Goal: Check status: Check status

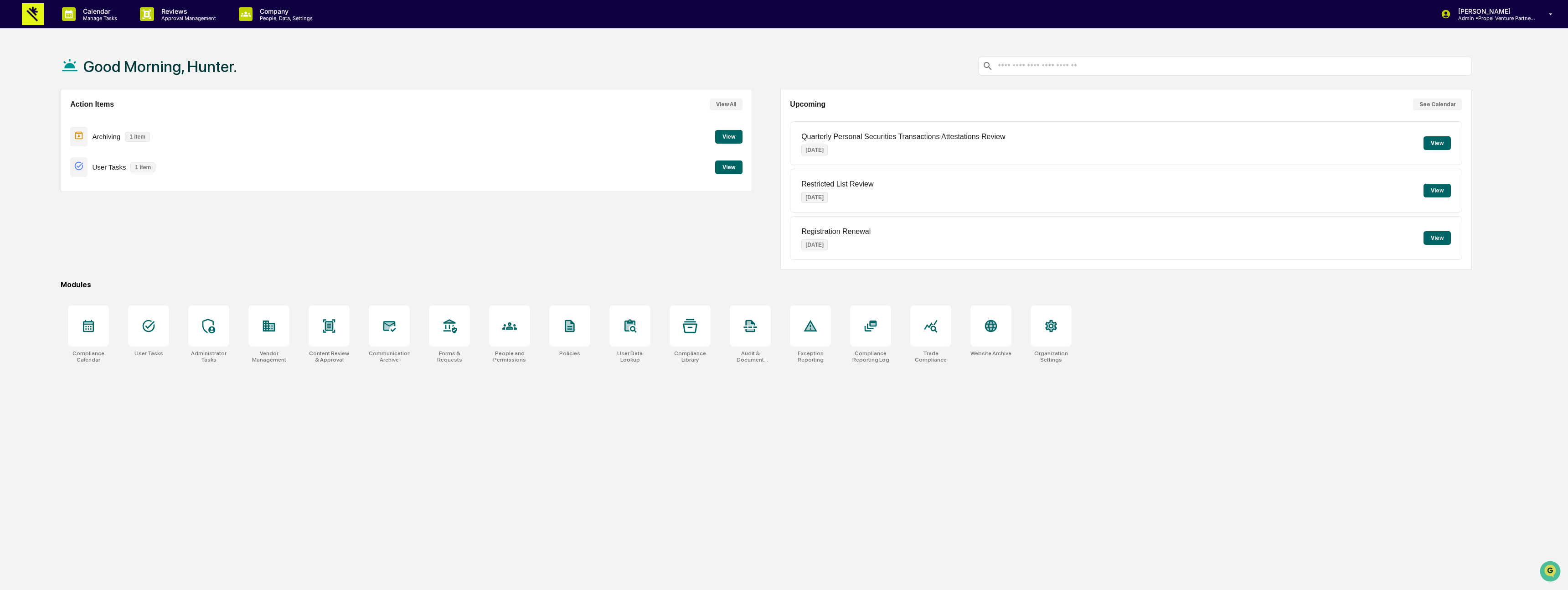
click at [721, 169] on button "View" at bounding box center [729, 168] width 27 height 14
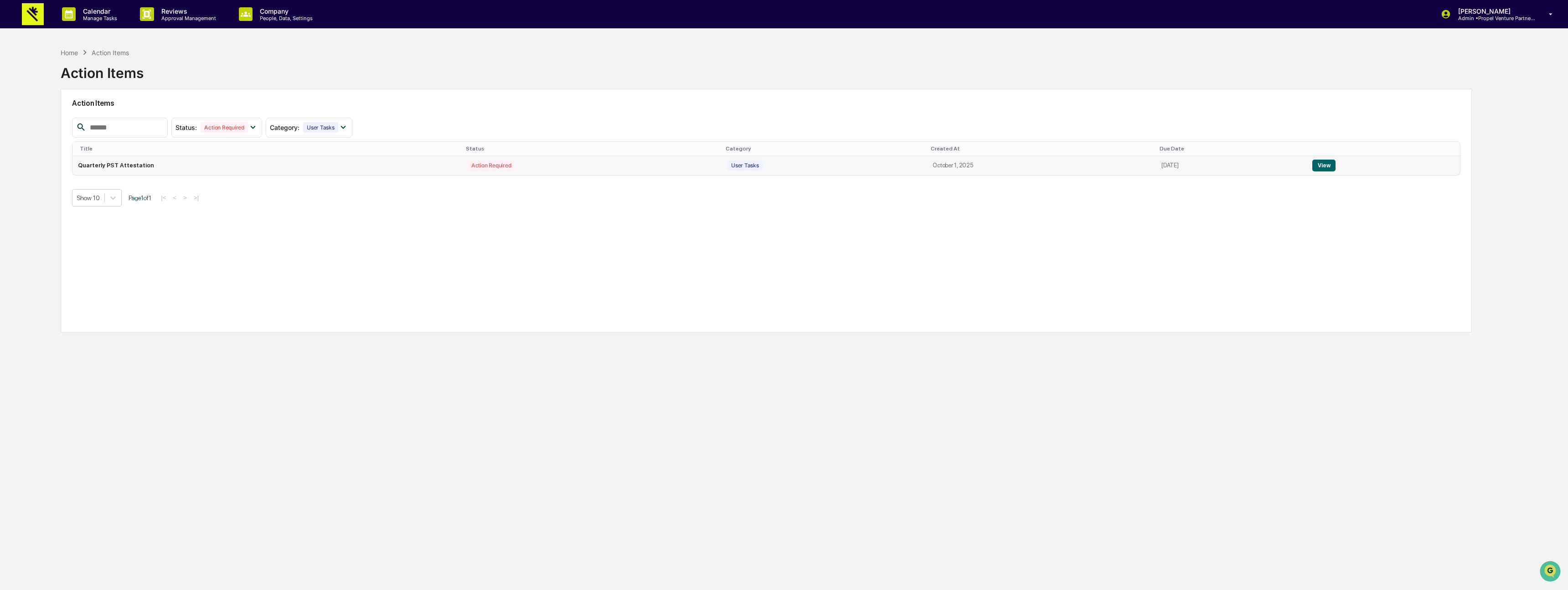
click at [1329, 166] on button "View" at bounding box center [1324, 166] width 24 height 12
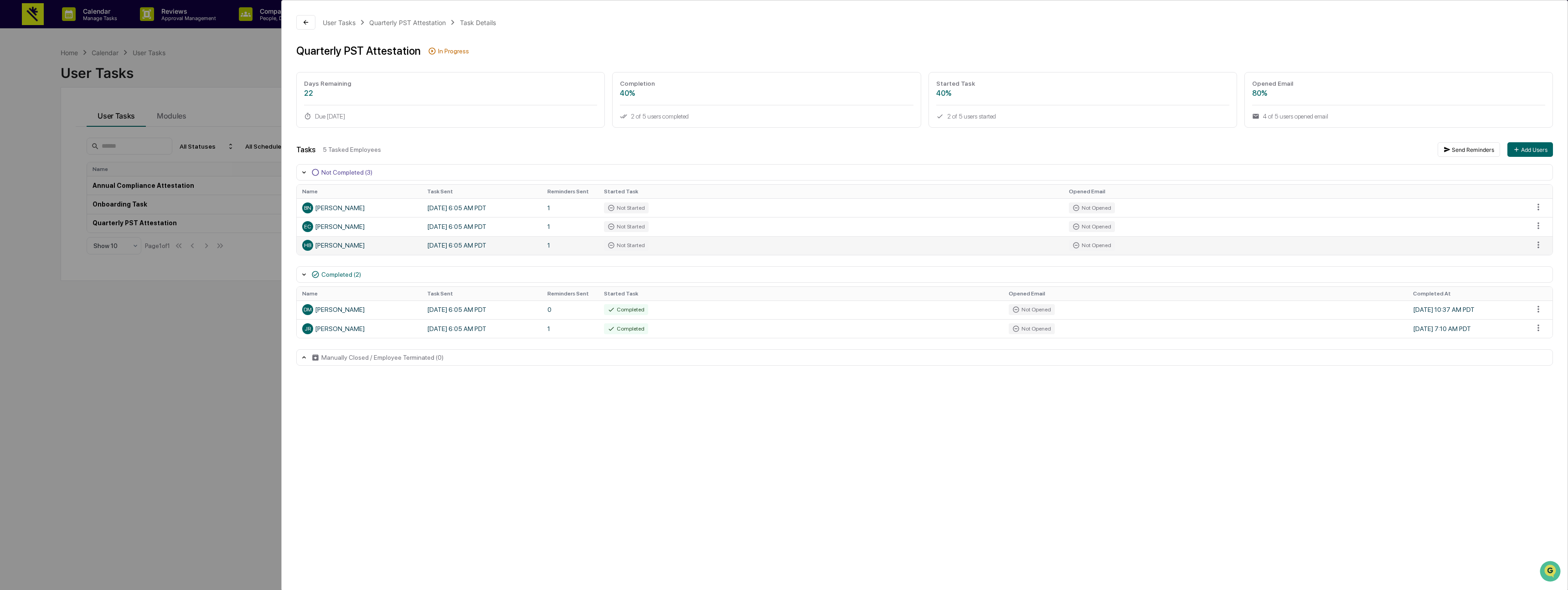
click at [904, 244] on td "Not Started" at bounding box center [831, 245] width 465 height 19
click at [347, 249] on div "[PERSON_NAME]" at bounding box center [359, 245] width 114 height 11
click at [302, 25] on icon at bounding box center [305, 22] width 7 height 7
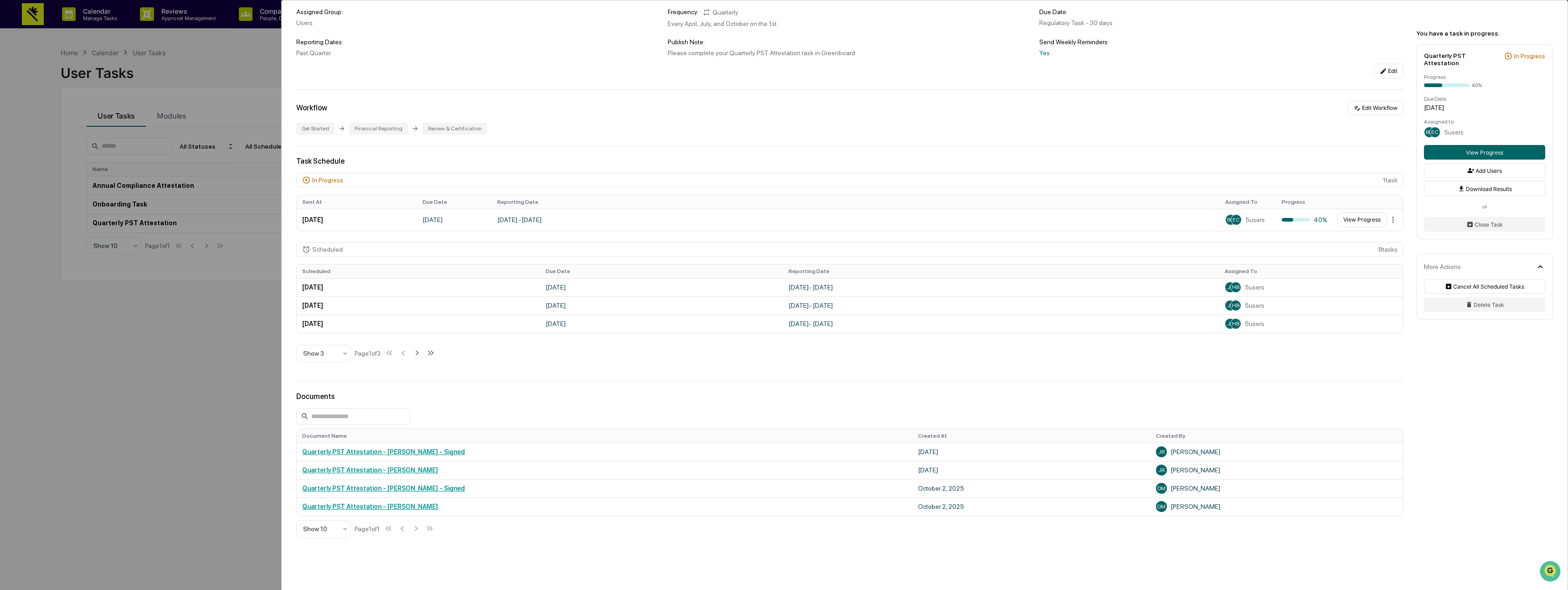
scroll to position [97, 0]
click at [458, 222] on td "[DATE]" at bounding box center [455, 219] width 74 height 22
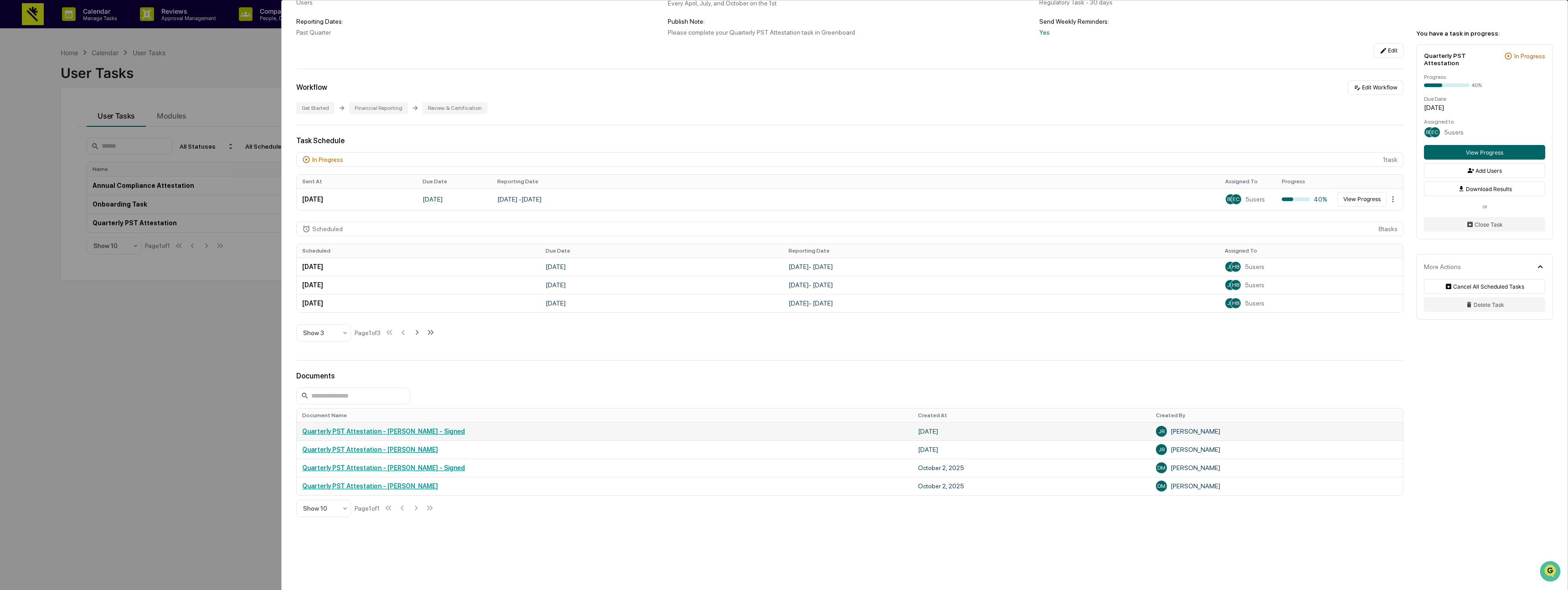
scroll to position [137, 0]
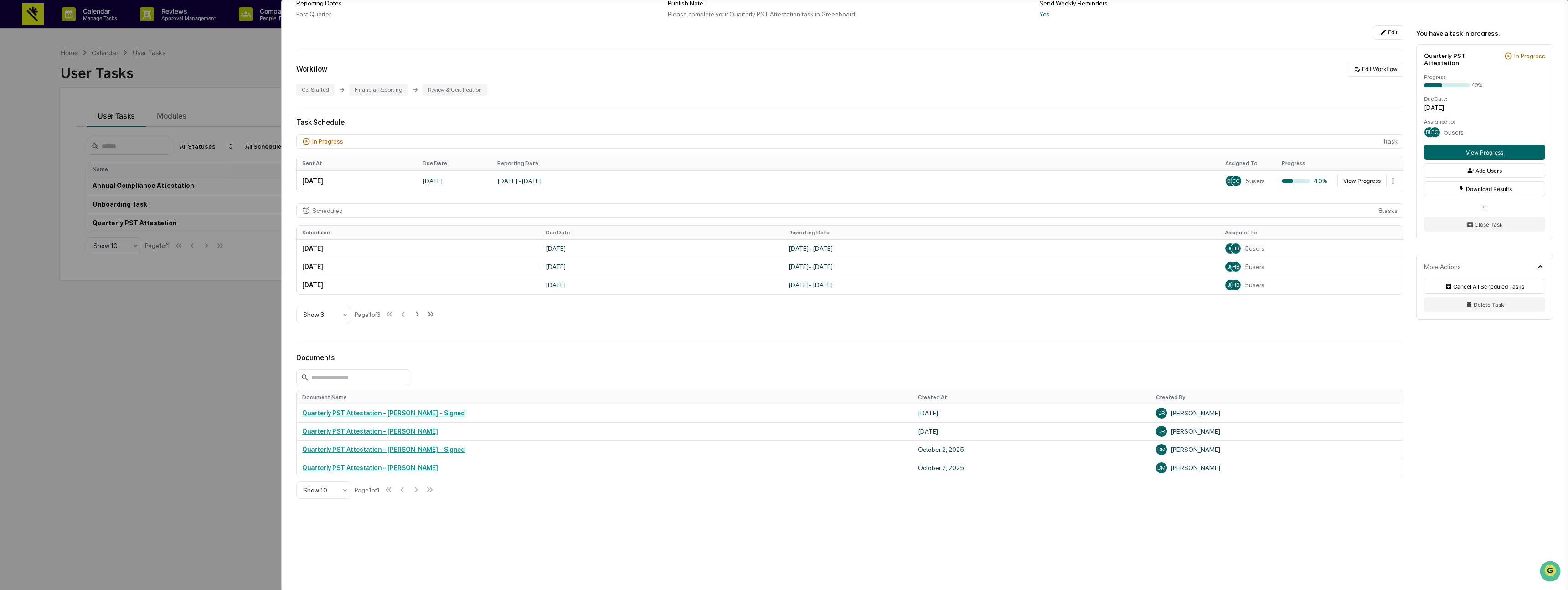
click at [242, 55] on div "User Tasks Quarterly PST Attestation Quarterly PST Attestation Active Quarterly…" at bounding box center [784, 295] width 1568 height 590
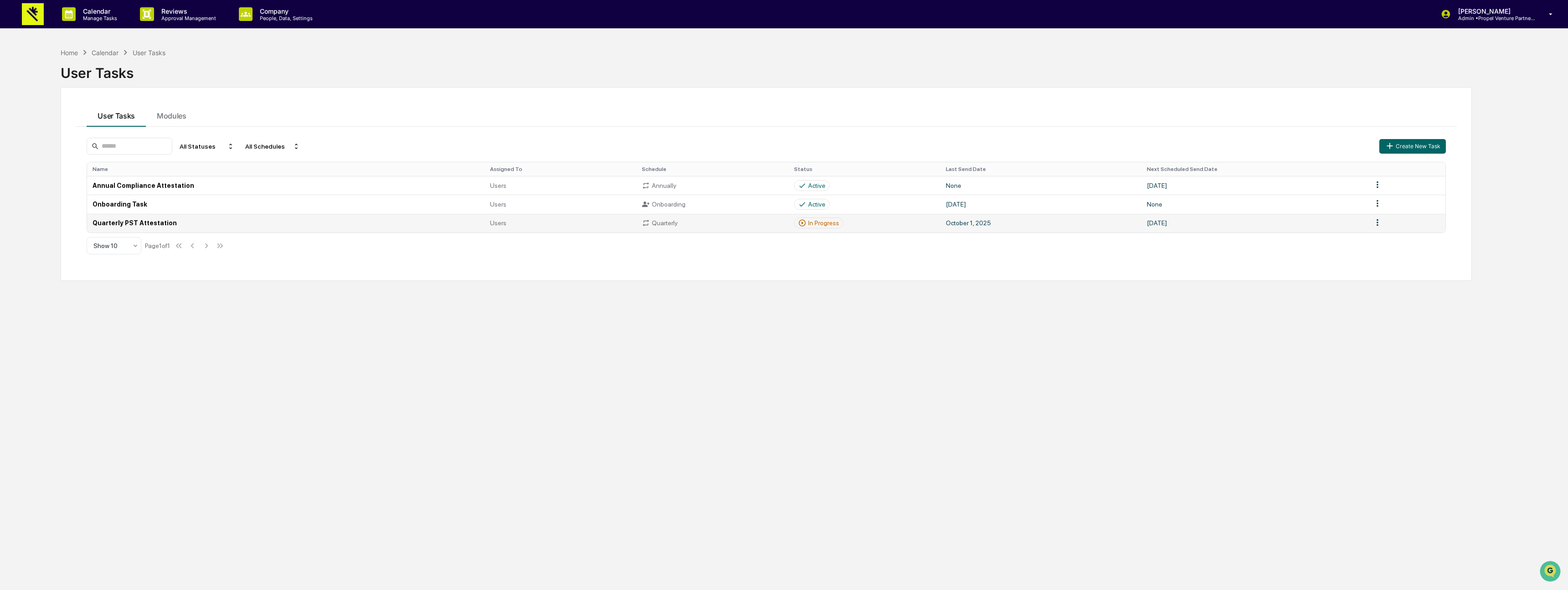
click at [170, 222] on td "Quarterly PST Attestation" at bounding box center [285, 222] width 397 height 19
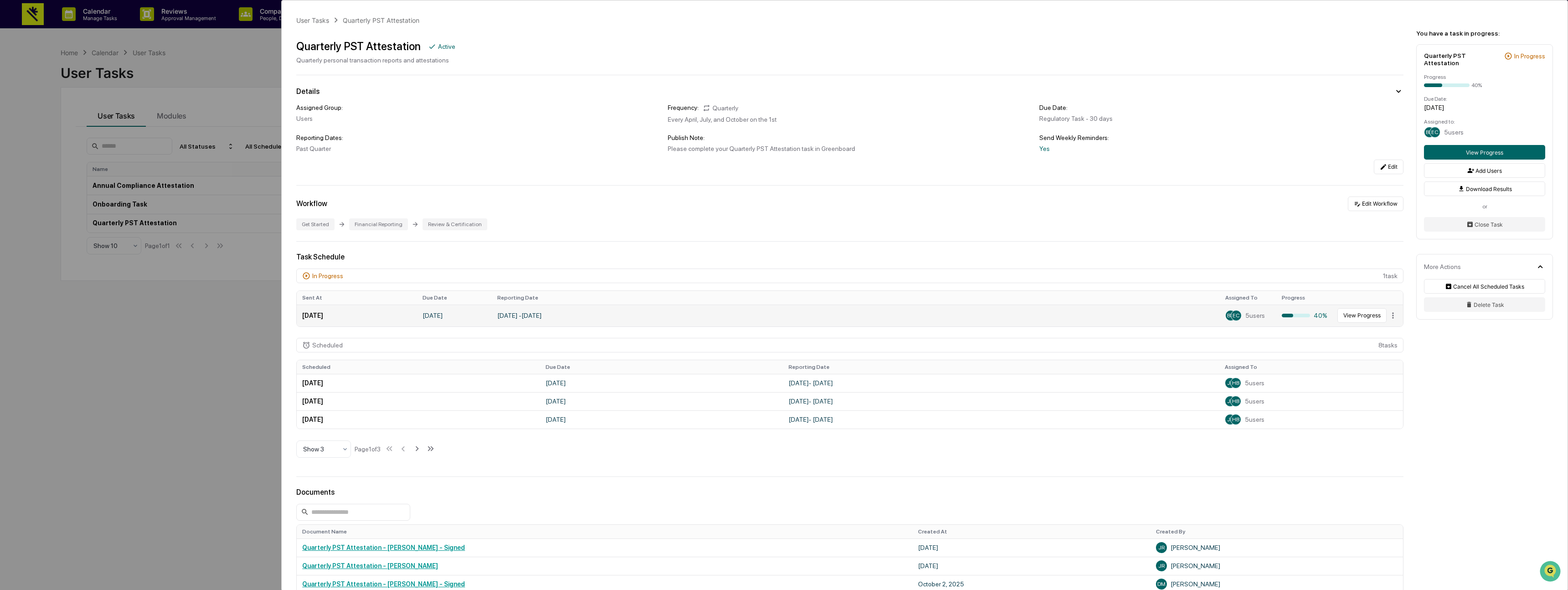
click at [842, 321] on td "[DATE] - [DATE]" at bounding box center [856, 316] width 728 height 22
click at [1350, 315] on button "View Progress" at bounding box center [1362, 316] width 49 height 15
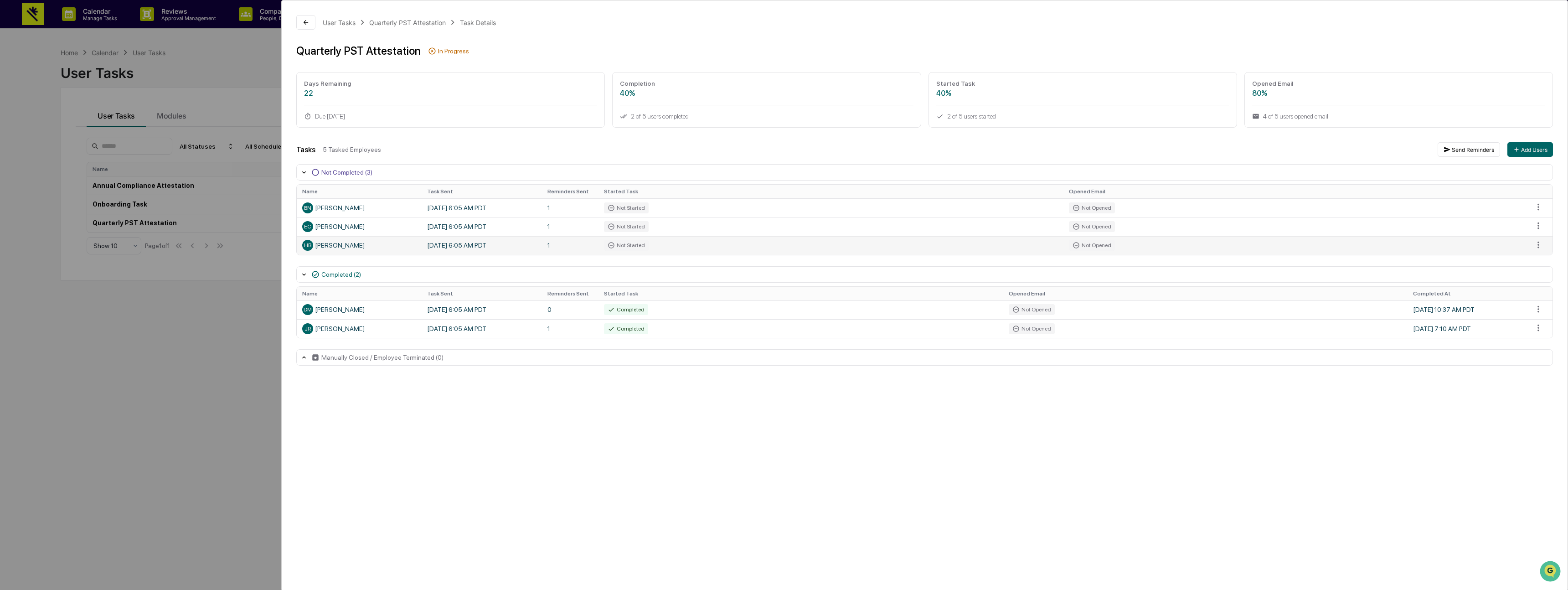
click at [330, 247] on div "[PERSON_NAME]" at bounding box center [359, 245] width 114 height 11
click at [245, 62] on div "User Tasks Quarterly PST Attestation Task Details Quarterly PST Attestation In …" at bounding box center [784, 295] width 1568 height 590
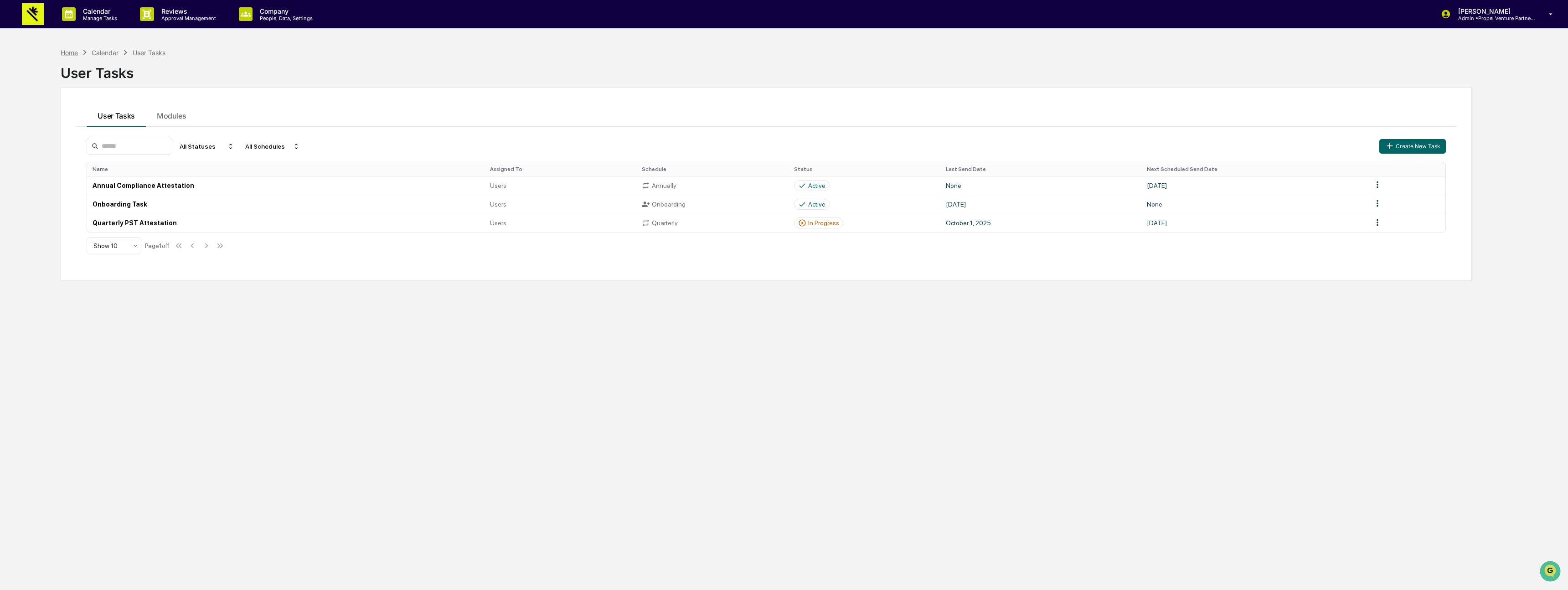
click at [70, 53] on div "Home" at bounding box center [70, 53] width 18 height 8
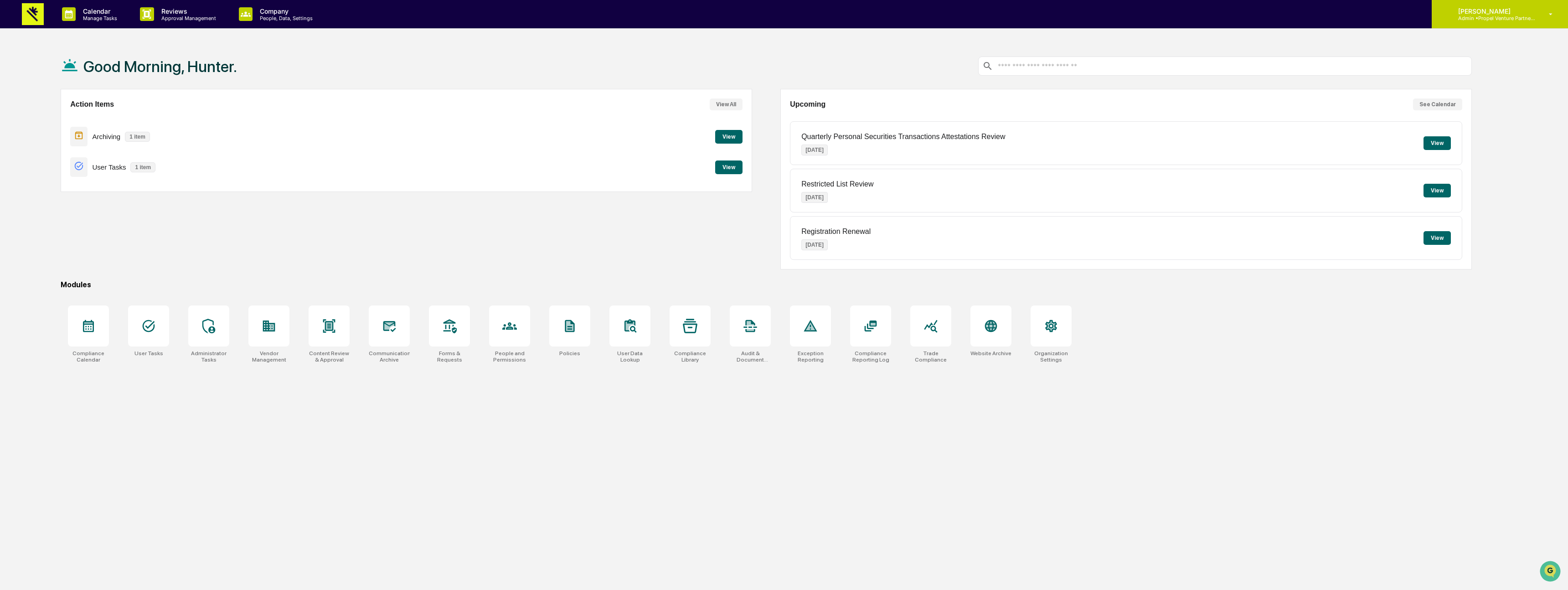
click at [1534, 15] on p "Admin • Propel Venture Partners Management Co., LLC" at bounding box center [1494, 18] width 85 height 7
click at [1516, 78] on li "Switch to User view..." at bounding box center [1497, 81] width 127 height 17
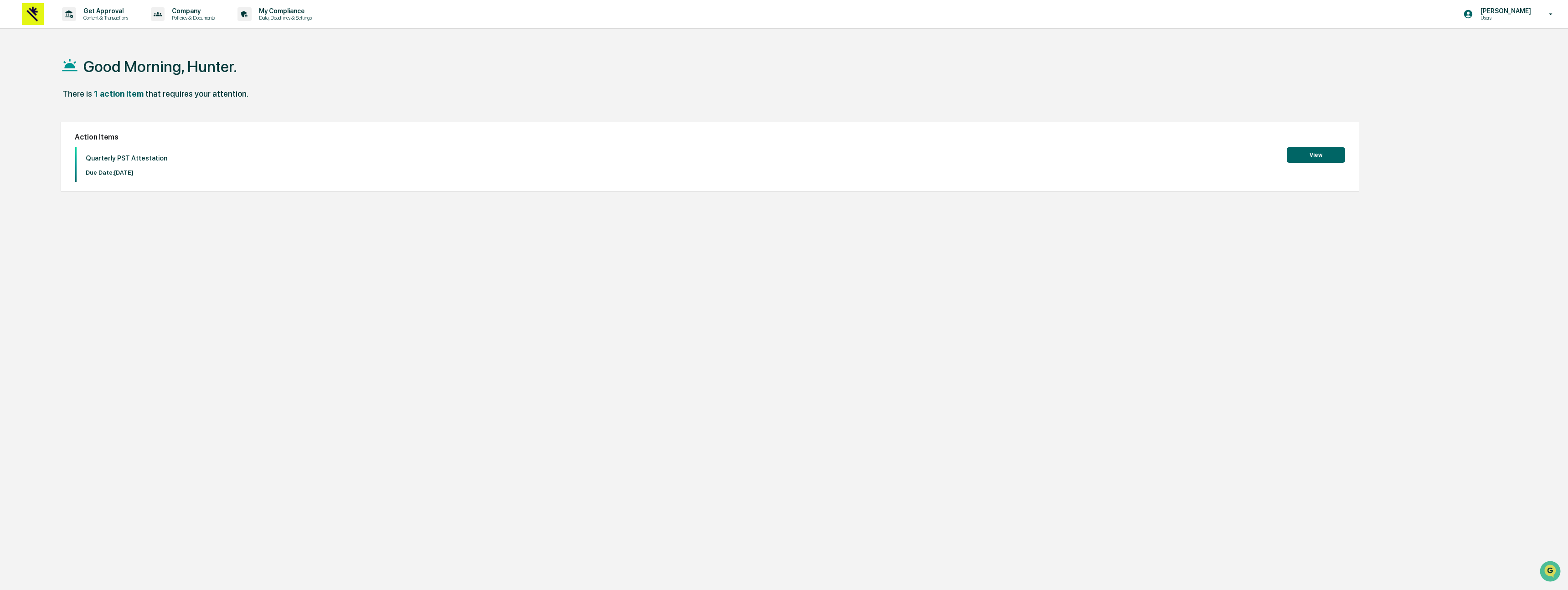
click at [1304, 147] on button "View" at bounding box center [1316, 155] width 59 height 16
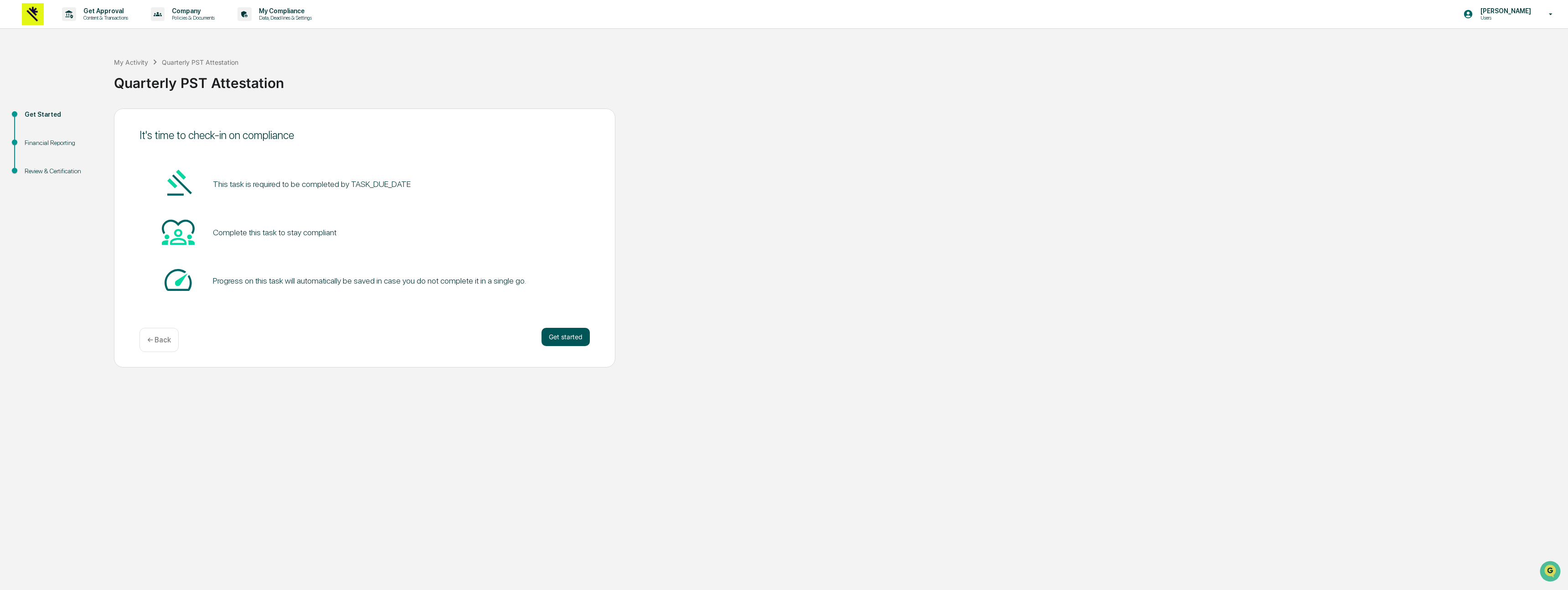
click at [578, 333] on button "Get started" at bounding box center [565, 337] width 48 height 19
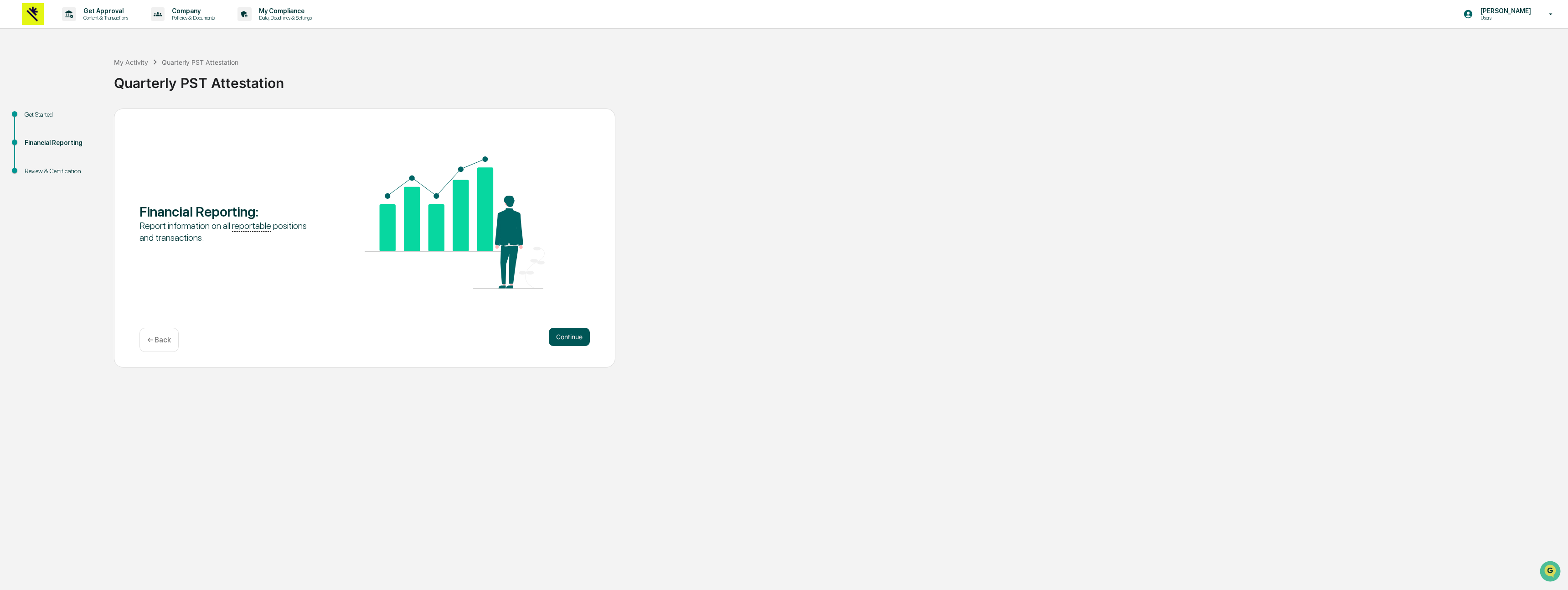
click at [554, 333] on button "Continue" at bounding box center [569, 337] width 41 height 19
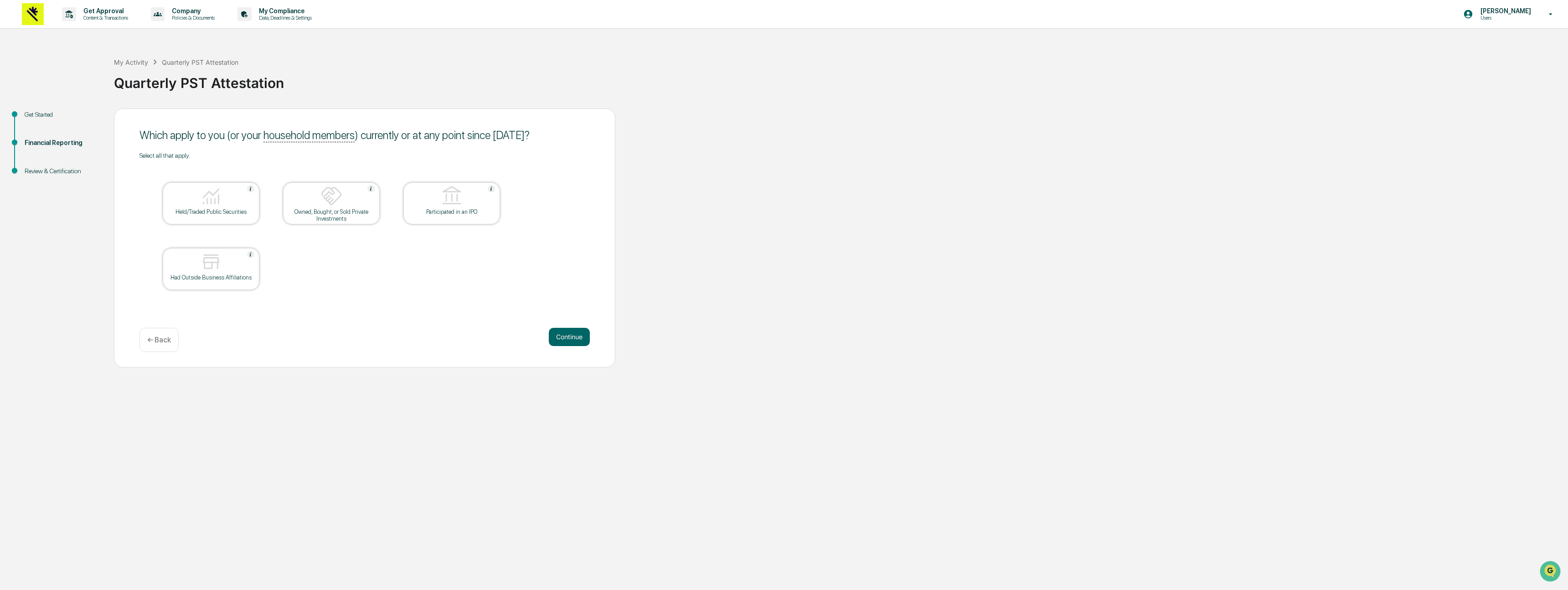
click at [231, 204] on div at bounding box center [211, 197] width 91 height 24
click at [566, 334] on button "Continue" at bounding box center [569, 337] width 41 height 19
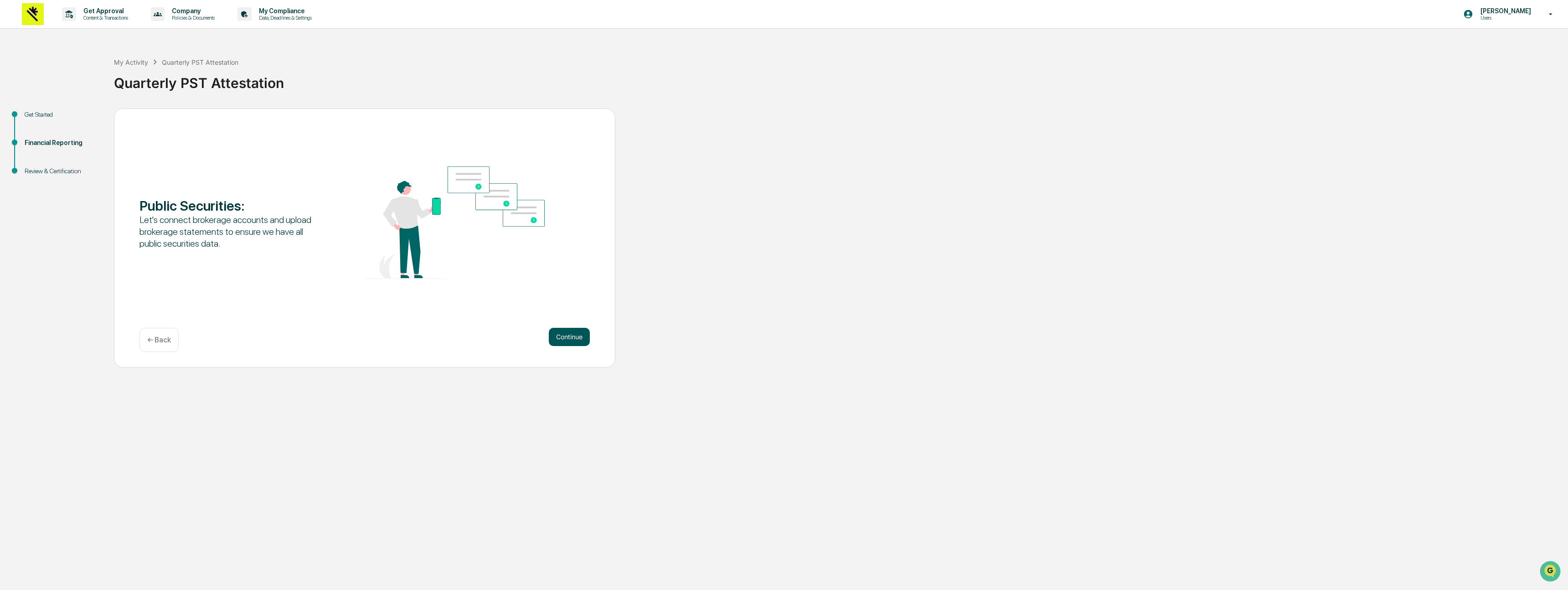
click at [566, 334] on button "Continue" at bounding box center [569, 337] width 41 height 19
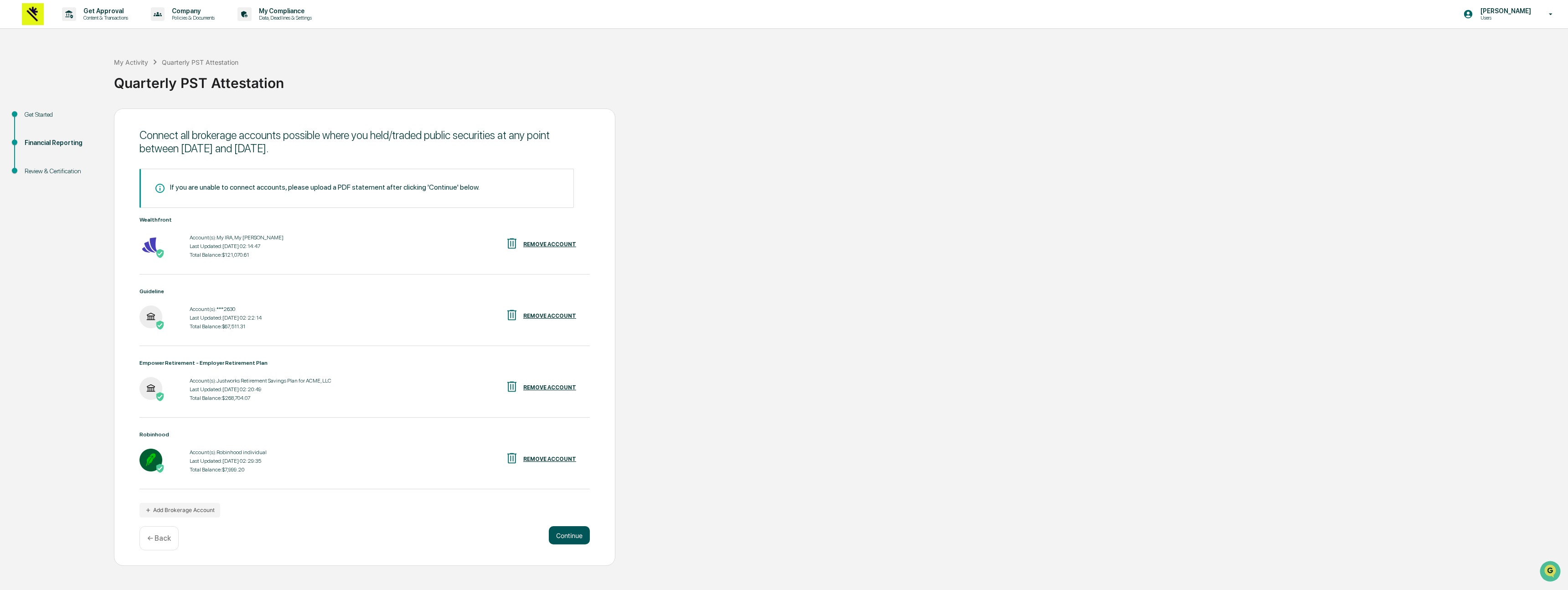
click at [577, 544] on button "Continue" at bounding box center [569, 535] width 41 height 19
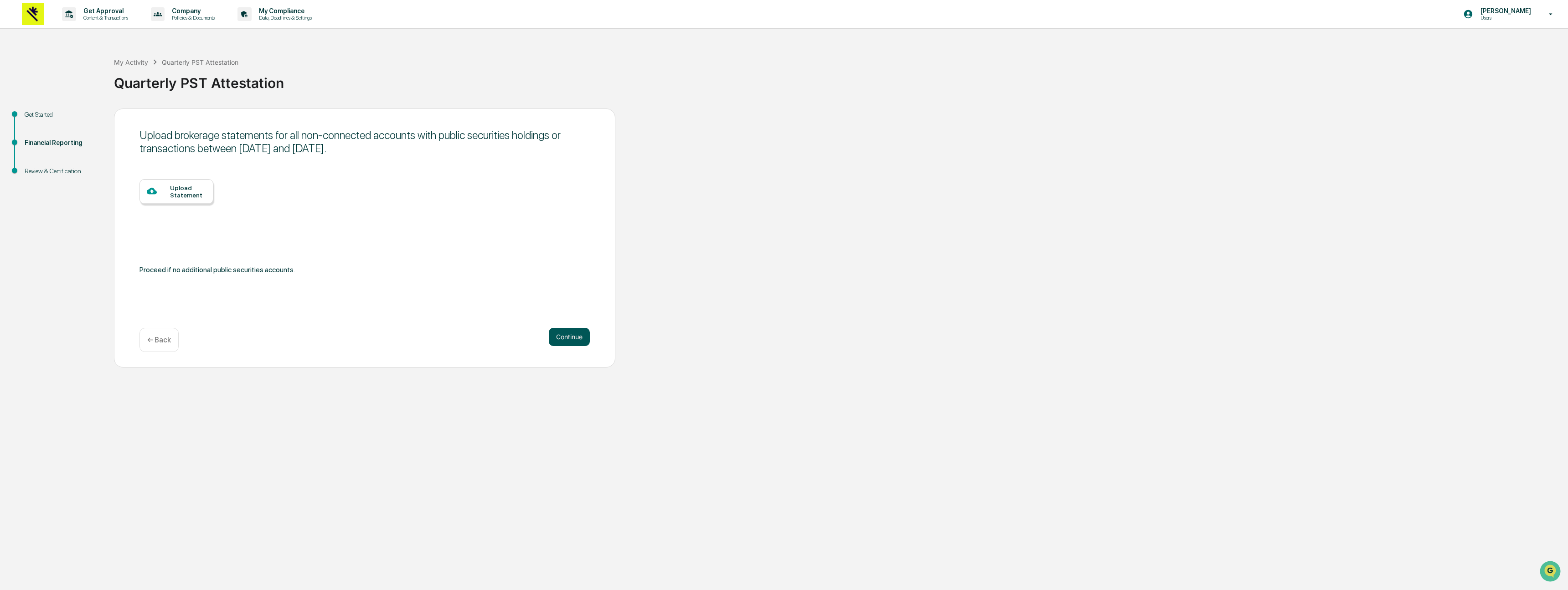
click at [580, 339] on button "Continue" at bounding box center [569, 337] width 41 height 19
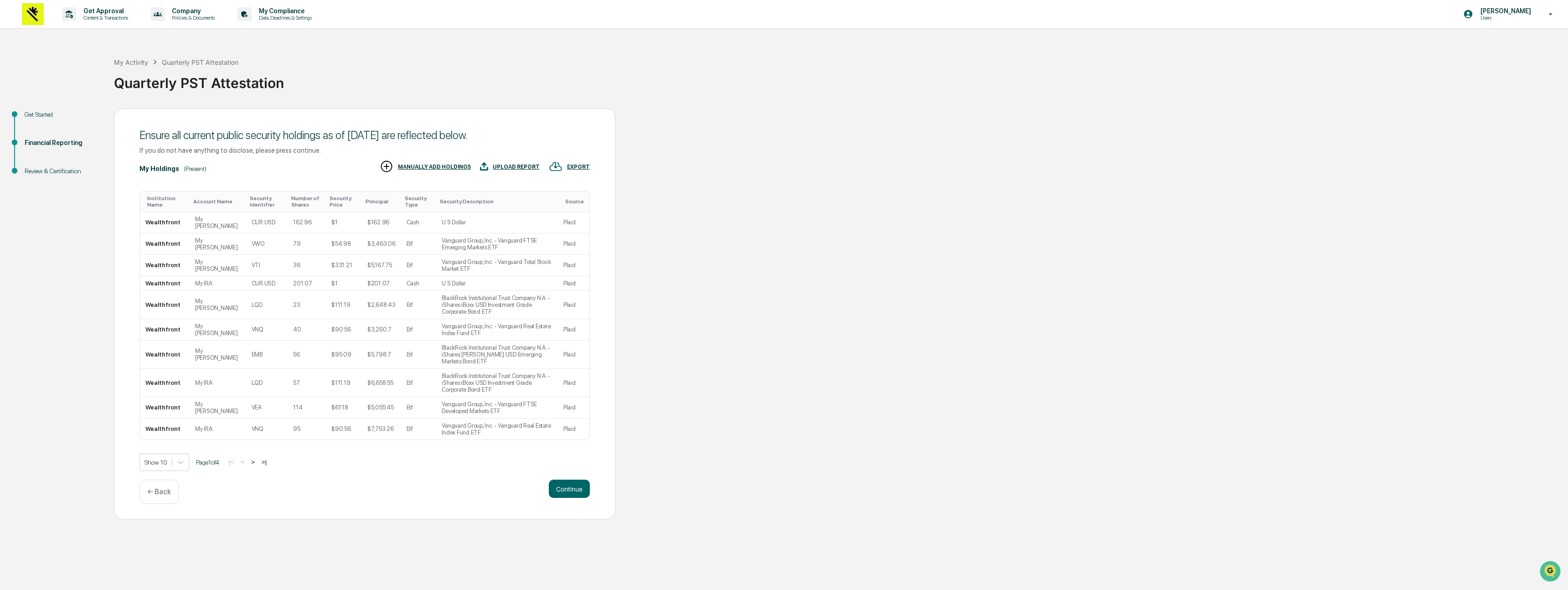
click at [258, 466] on button ">" at bounding box center [253, 463] width 9 height 8
click at [259, 466] on button ">" at bounding box center [253, 463] width 9 height 8
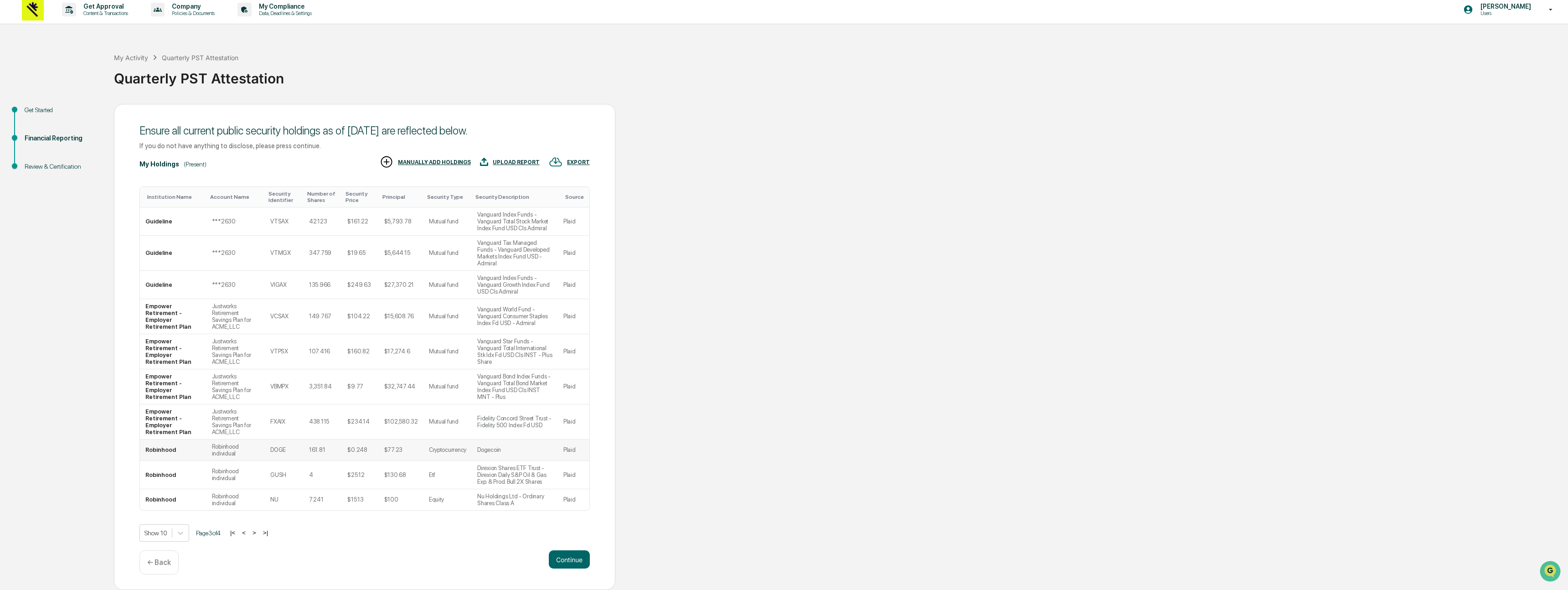
scroll to position [34, 0]
click at [259, 535] on button ">" at bounding box center [254, 533] width 9 height 8
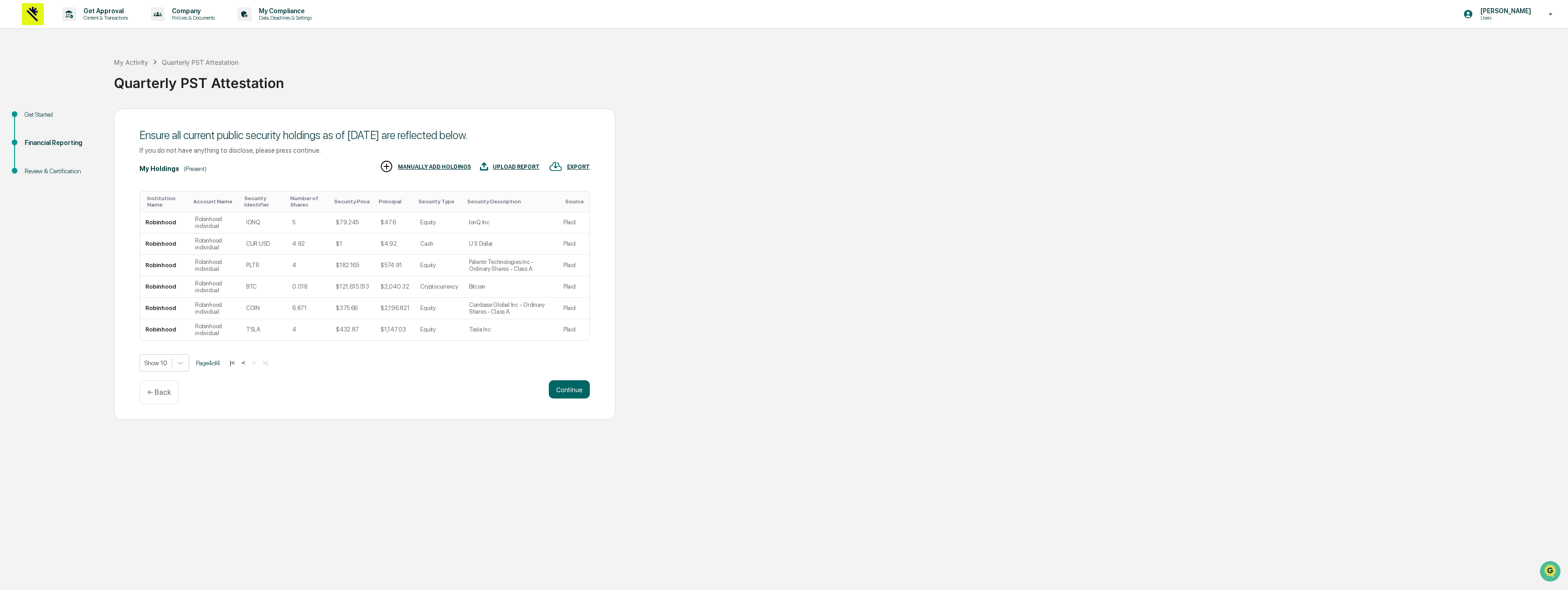
scroll to position [0, 0]
click at [573, 396] on button "Continue" at bounding box center [569, 389] width 41 height 19
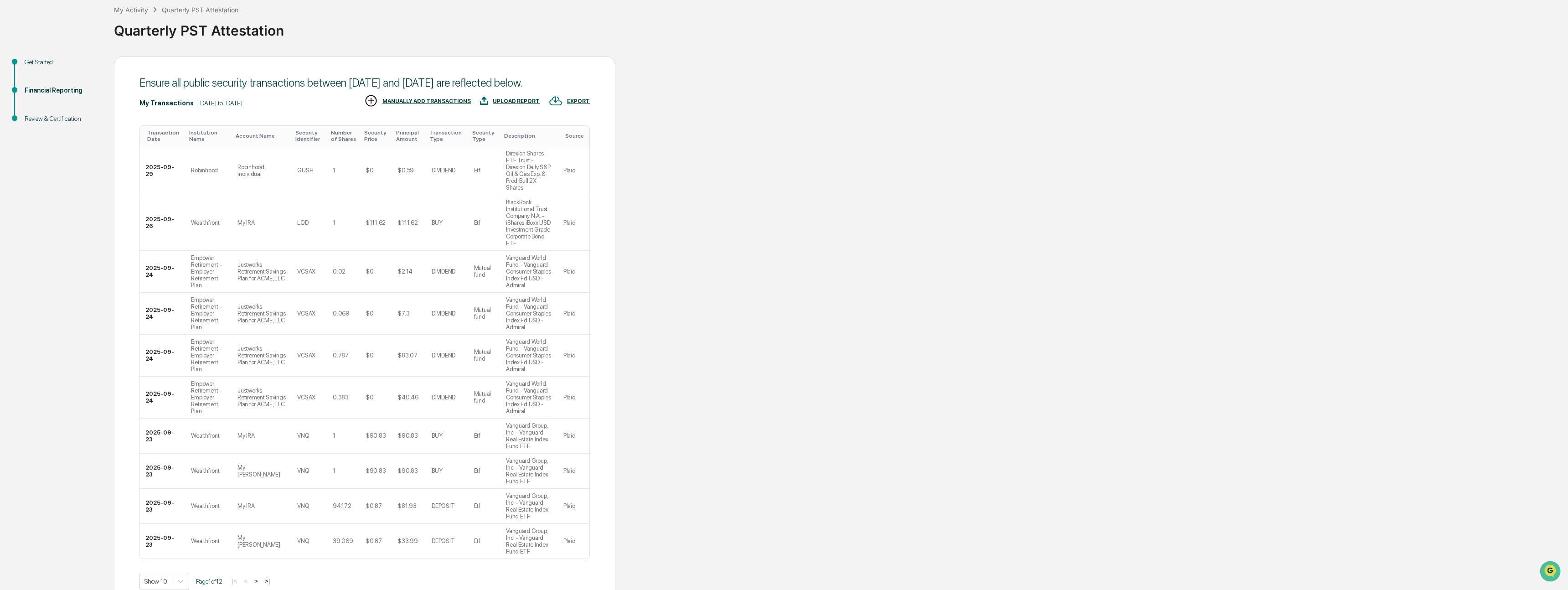
scroll to position [136, 0]
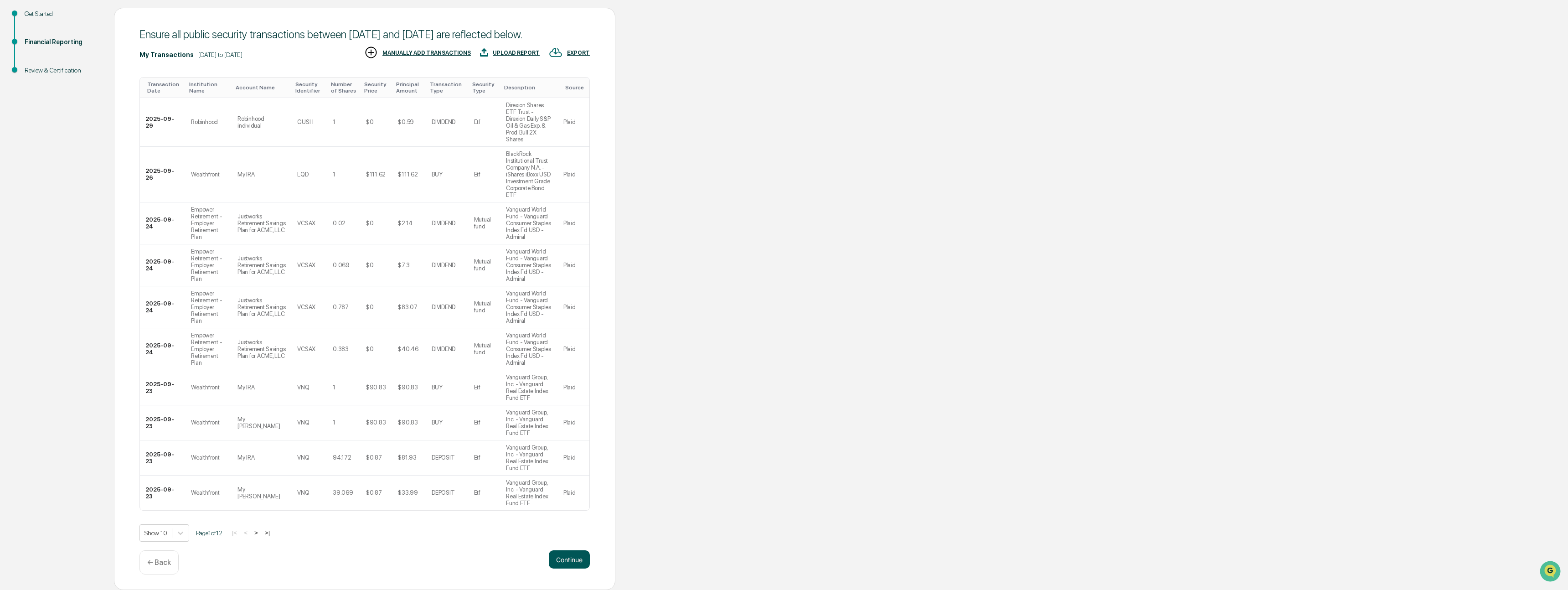
click at [564, 564] on button "Continue" at bounding box center [569, 560] width 41 height 19
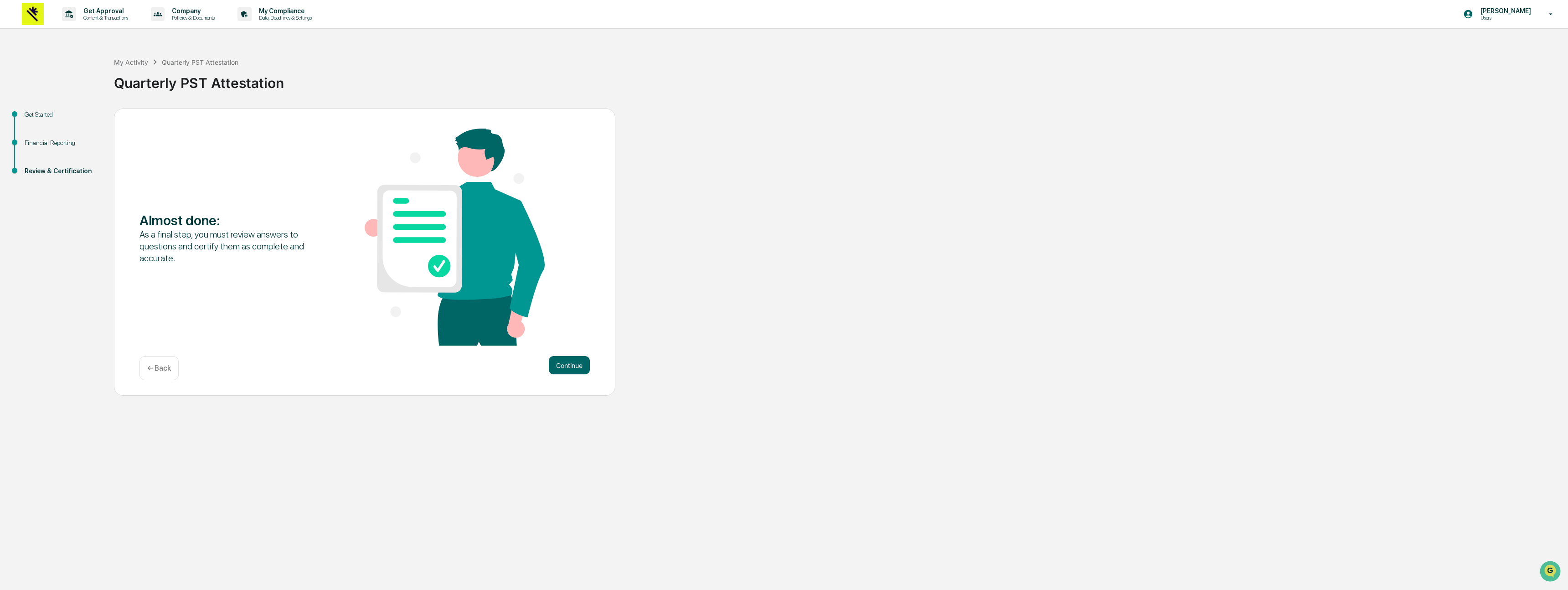
scroll to position [0, 0]
click at [565, 362] on button "Continue" at bounding box center [569, 365] width 41 height 19
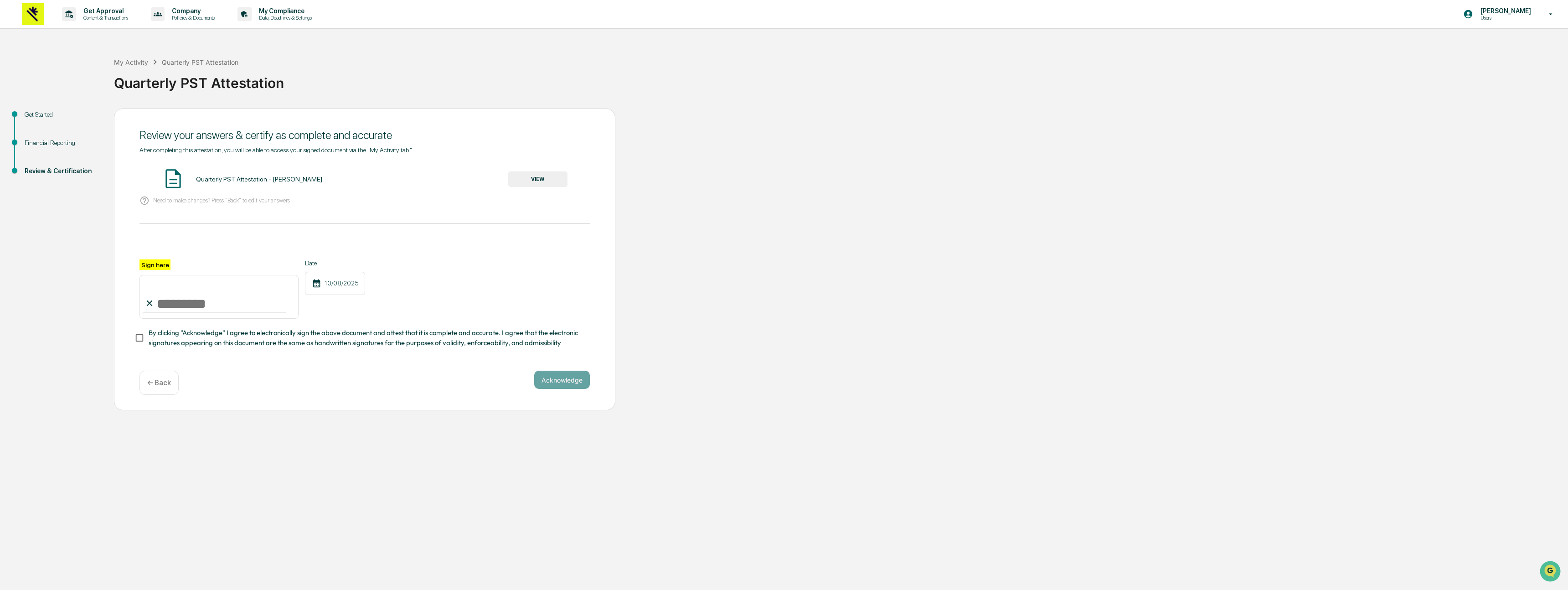
click at [184, 302] on input "Sign here" at bounding box center [219, 297] width 159 height 44
type input "**********"
click at [332, 313] on div "Date [DATE]" at bounding box center [334, 289] width 60 height 59
click at [545, 387] on button "Acknowledge" at bounding box center [562, 379] width 56 height 19
click at [518, 174] on button "VIEW" at bounding box center [538, 179] width 59 height 16
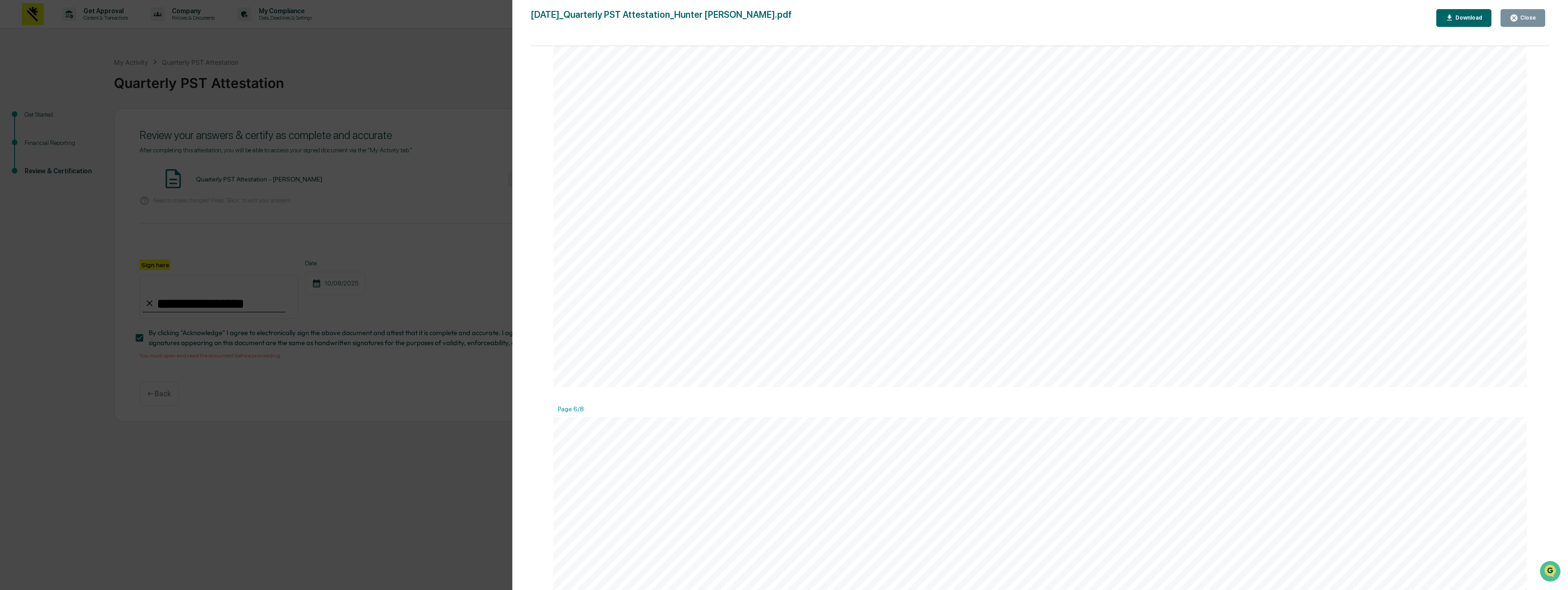
scroll to position [6811, 0]
click at [1520, 20] on div "Close" at bounding box center [1528, 18] width 18 height 7
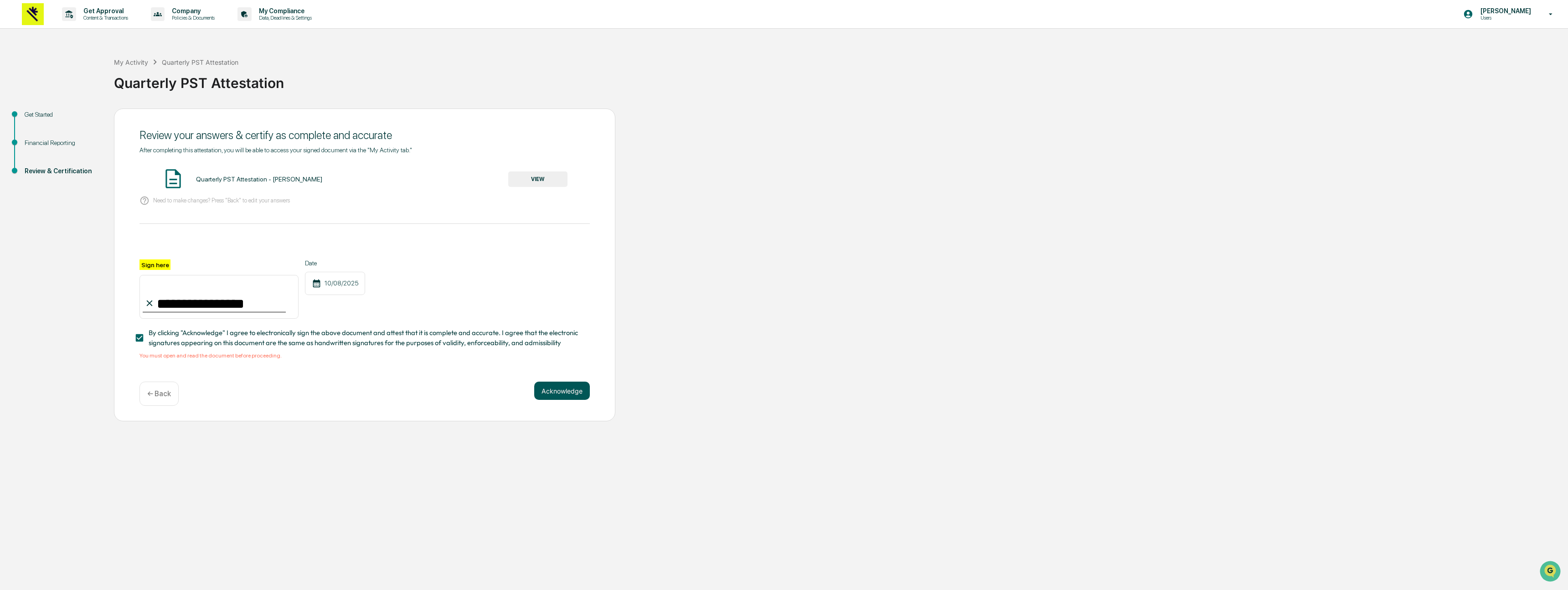
click at [566, 390] on button "Acknowledge" at bounding box center [562, 390] width 56 height 19
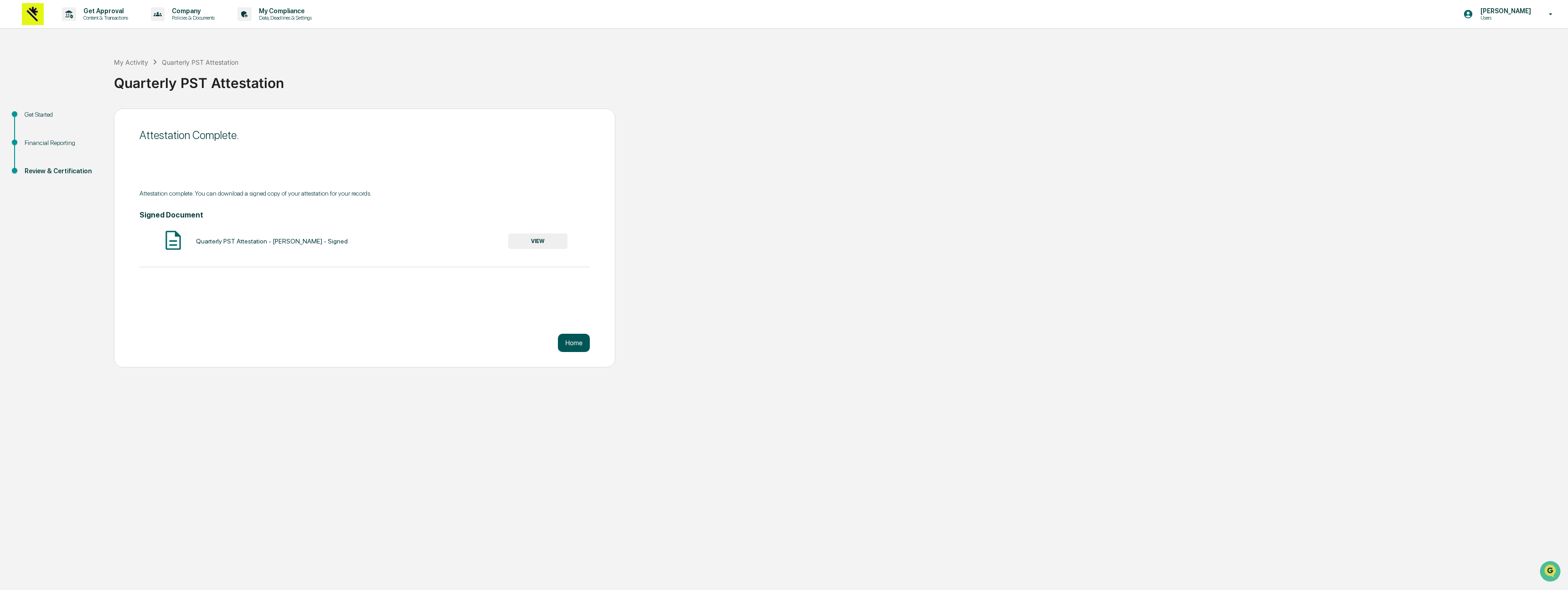
click at [566, 342] on button "Home" at bounding box center [573, 343] width 32 height 19
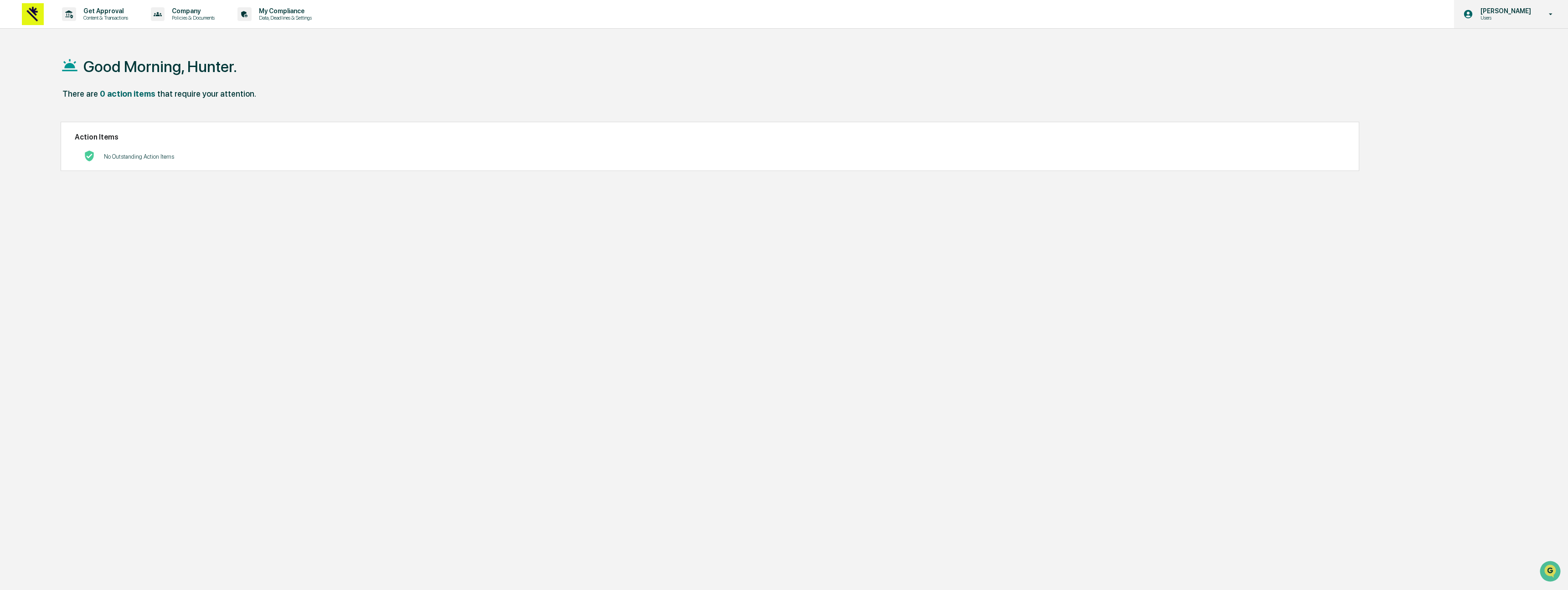
click at [1487, 19] on p "Users" at bounding box center [1505, 18] width 63 height 7
click at [1488, 47] on li "Switch to Admin view..." at bounding box center [1497, 46] width 127 height 17
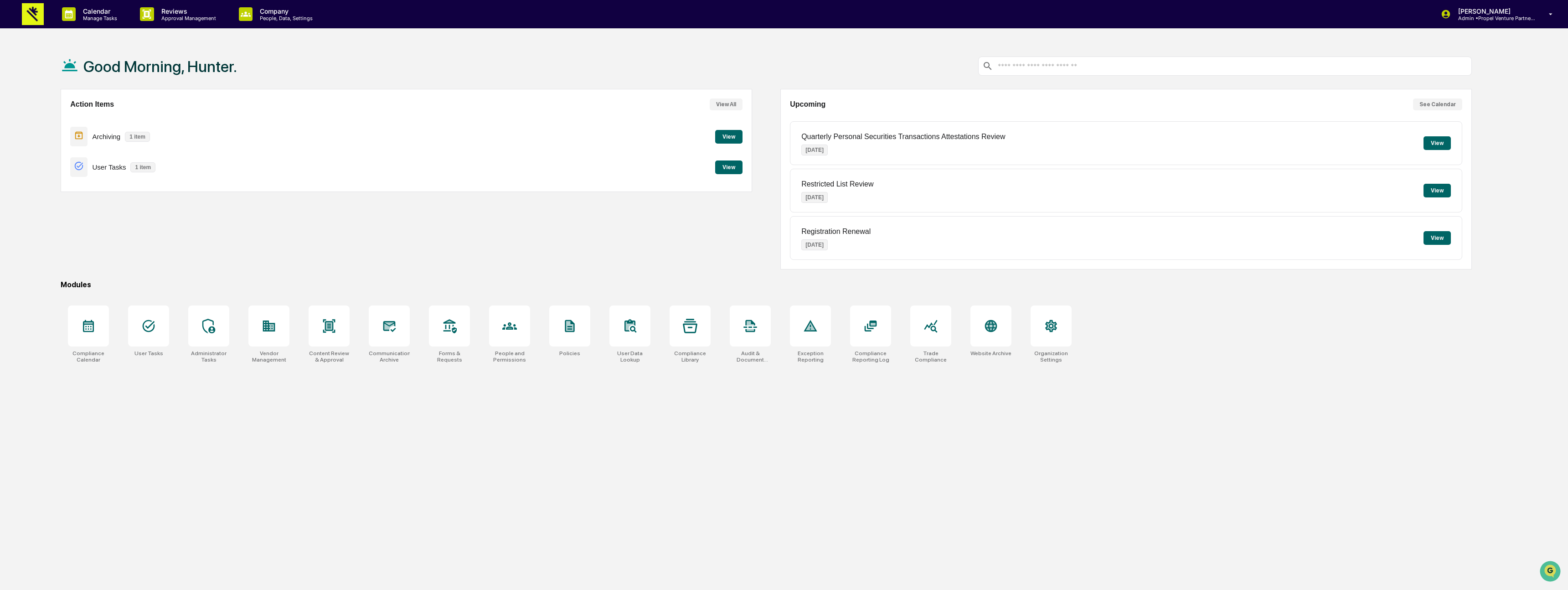
click at [1444, 146] on button "View" at bounding box center [1438, 143] width 27 height 14
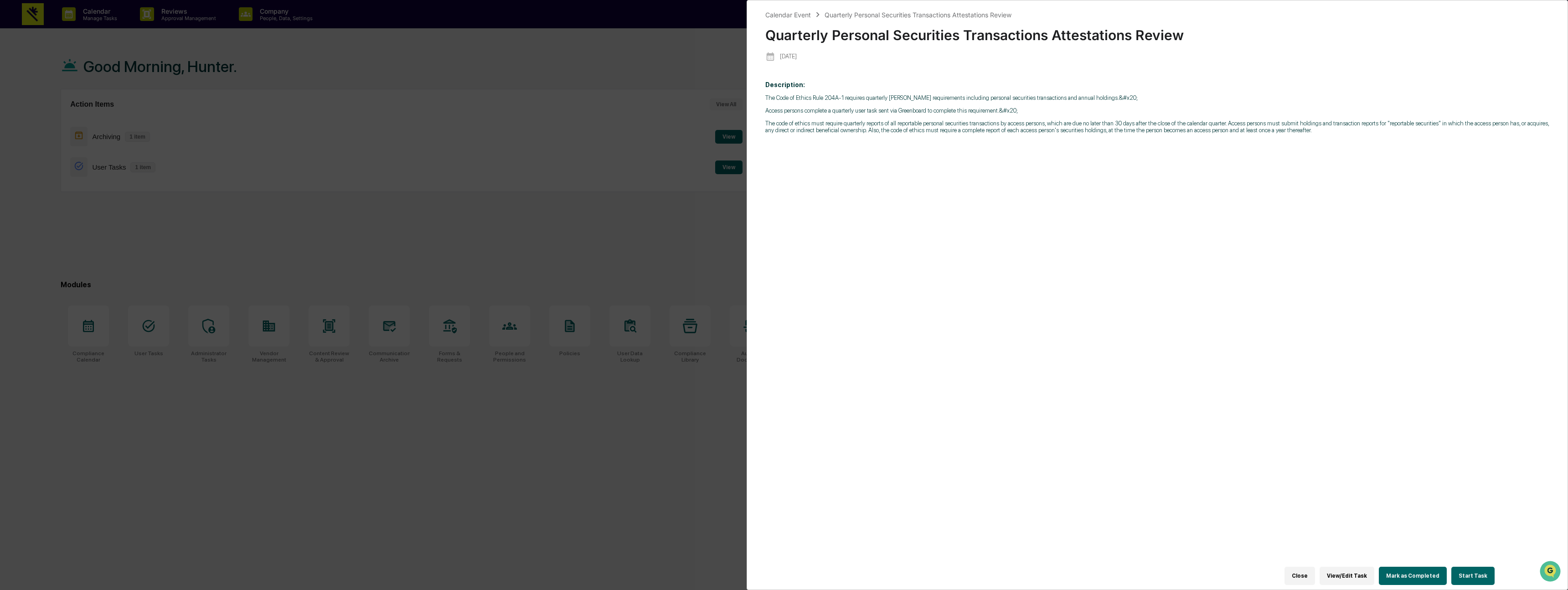
click at [678, 72] on div "Calendar Event Quarterly Personal Securities Transactions Attestations Review Q…" at bounding box center [784, 295] width 1568 height 590
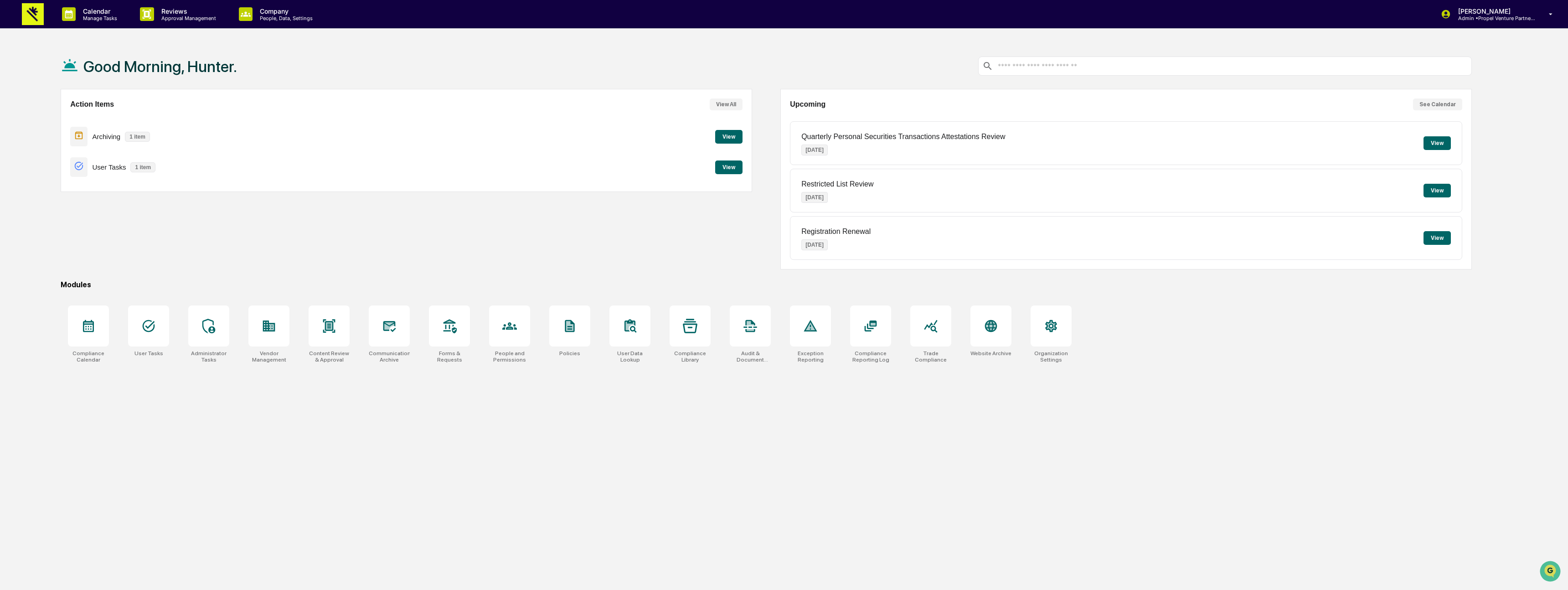
click at [925, 148] on div "Quarterly Personal Securities Transactions Attestations Review [DATE]" at bounding box center [904, 143] width 204 height 35
click at [263, 166] on div "User Tasks 1 item View" at bounding box center [407, 167] width 672 height 30
click at [729, 166] on button "View" at bounding box center [729, 168] width 27 height 14
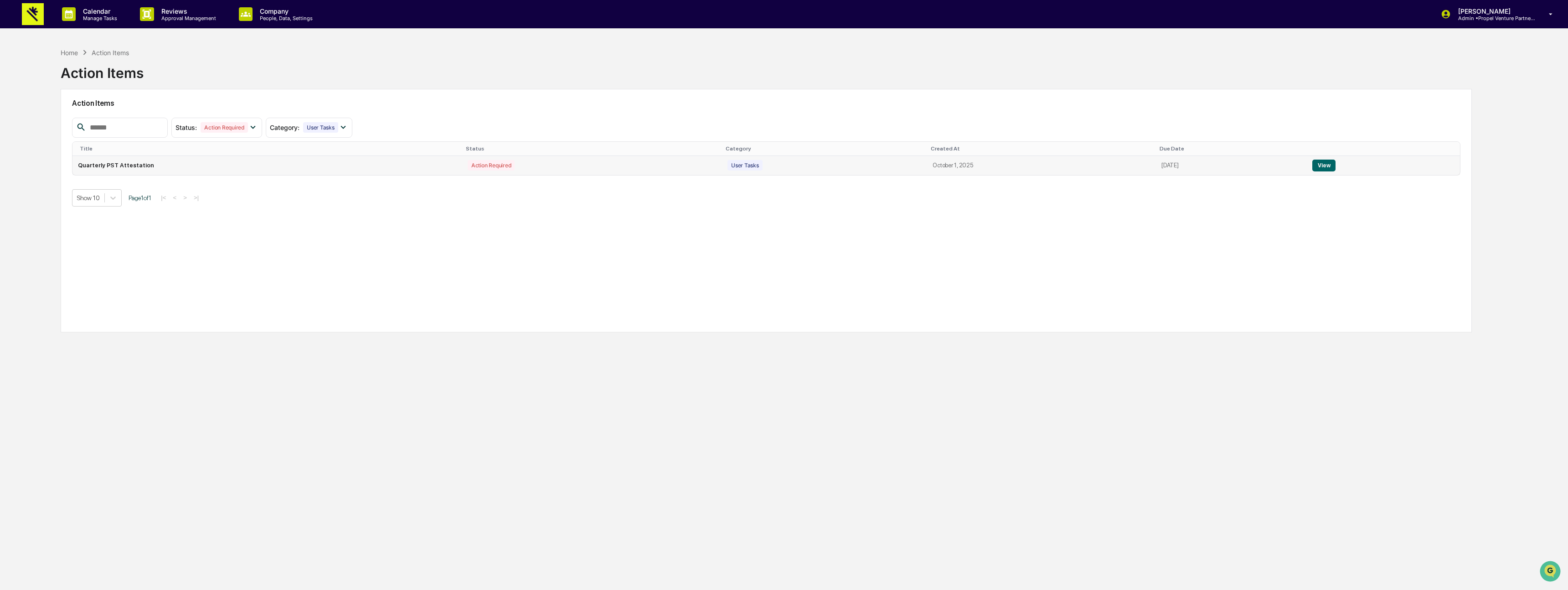
click at [222, 166] on td "Quarterly PST Attestation" at bounding box center [268, 166] width 390 height 20
click at [1331, 169] on button "View" at bounding box center [1324, 166] width 24 height 12
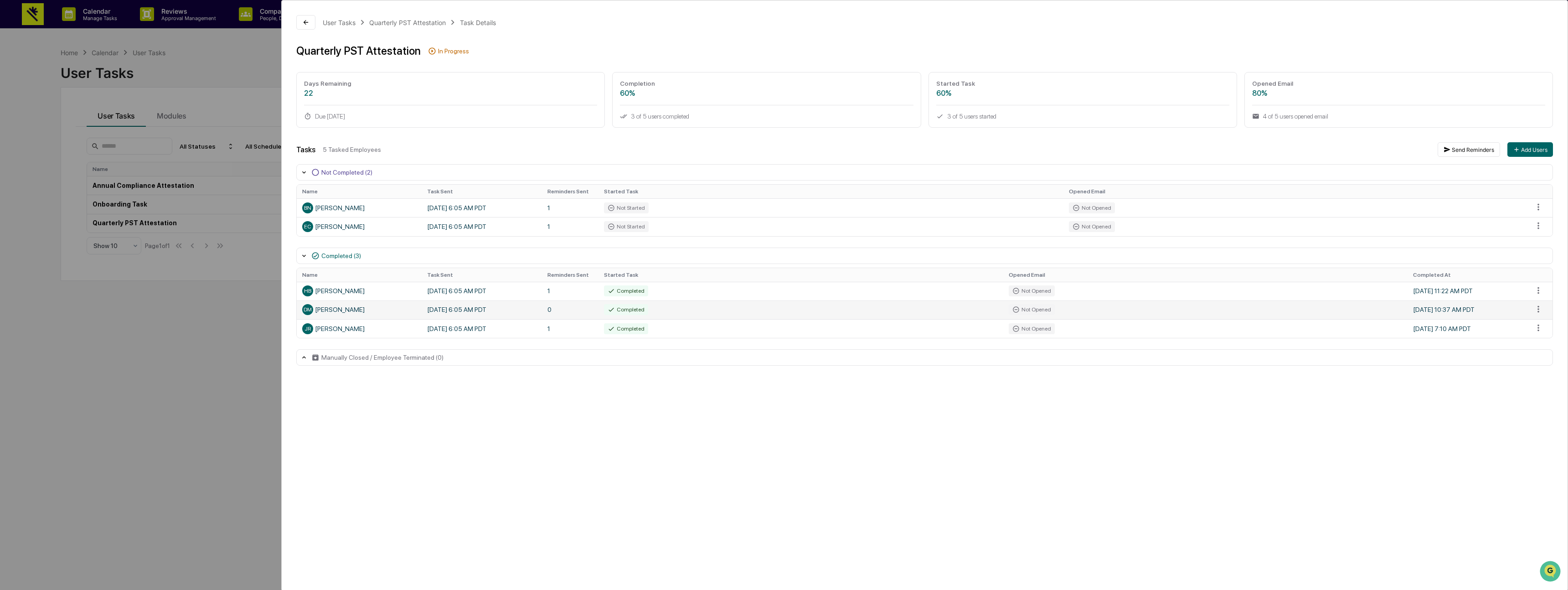
click at [329, 309] on div "[PERSON_NAME]" at bounding box center [359, 309] width 114 height 11
click at [1541, 313] on html "Calendar Manage Tasks Reviews Approval Management Company People, Data, Setting…" at bounding box center [784, 295] width 1568 height 590
click at [1527, 309] on html "Calendar Manage Tasks Reviews Approval Management Company People, Data, Setting…" at bounding box center [784, 295] width 1568 height 590
click at [1216, 312] on td "Not Opened" at bounding box center [1205, 310] width 405 height 19
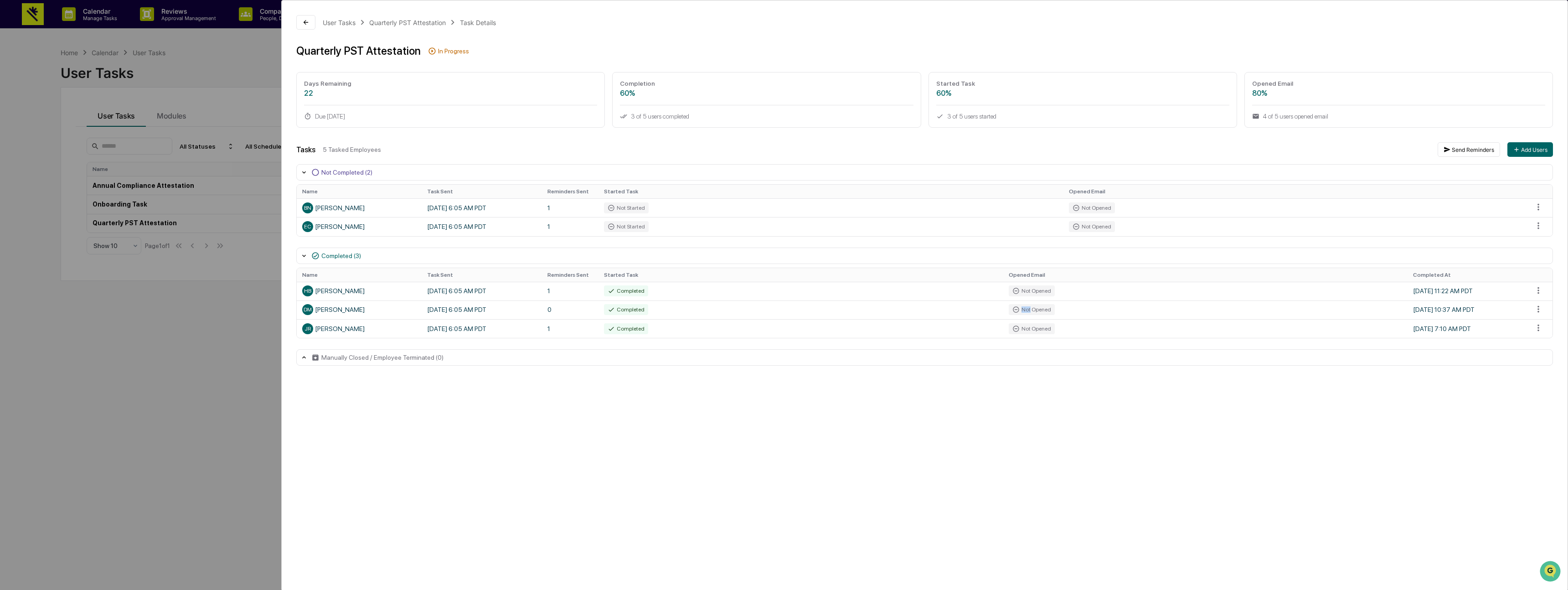
click at [301, 358] on icon at bounding box center [304, 357] width 7 height 7
click at [372, 303] on td "[PERSON_NAME]" at bounding box center [359, 310] width 124 height 19
click at [322, 315] on div "[PERSON_NAME]" at bounding box center [359, 309] width 114 height 11
click at [323, 314] on div "[PERSON_NAME]" at bounding box center [359, 309] width 114 height 11
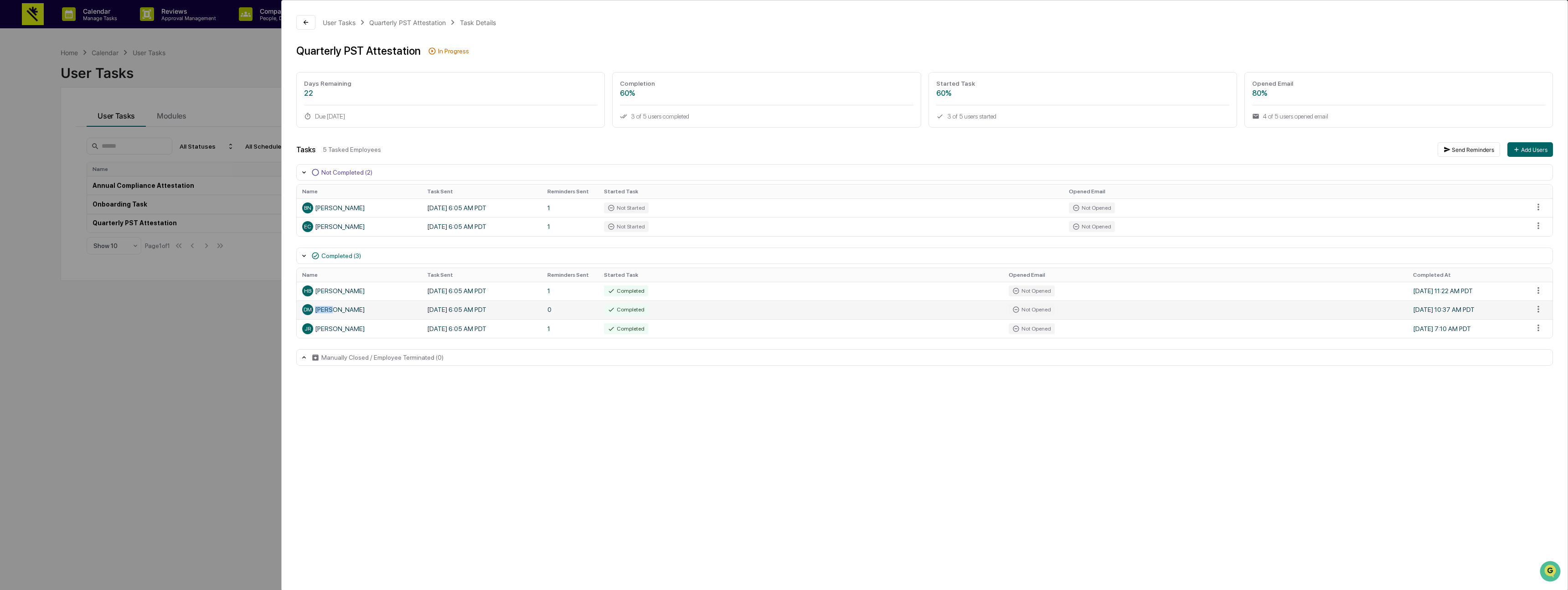
click at [323, 314] on div "[PERSON_NAME]" at bounding box center [359, 309] width 114 height 11
click at [348, 320] on td "JR [PERSON_NAME]" at bounding box center [359, 328] width 124 height 19
click at [852, 309] on td "Completed" at bounding box center [801, 310] width 405 height 19
click at [306, 254] on icon at bounding box center [304, 255] width 7 height 7
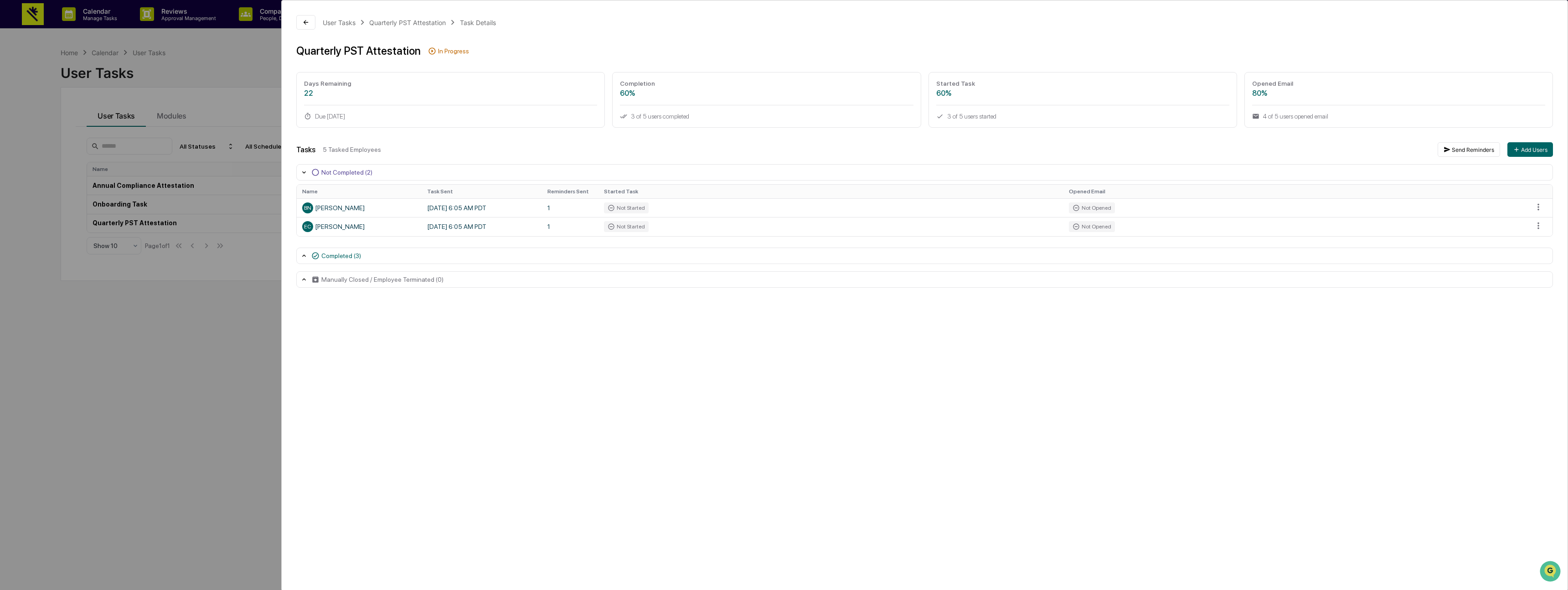
click at [306, 254] on icon at bounding box center [304, 255] width 7 height 7
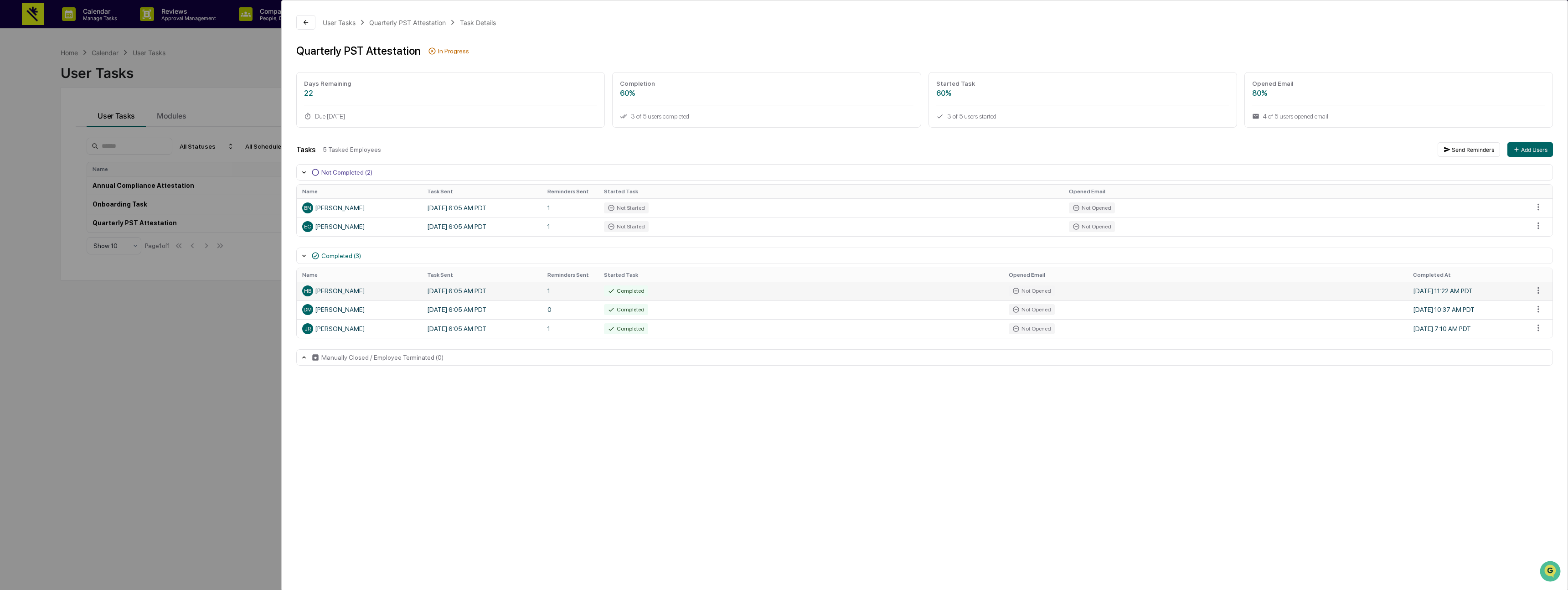
click at [339, 292] on div "[PERSON_NAME]" at bounding box center [359, 290] width 114 height 11
click at [390, 23] on div "Quarterly PST Attestation" at bounding box center [408, 23] width 76 height 8
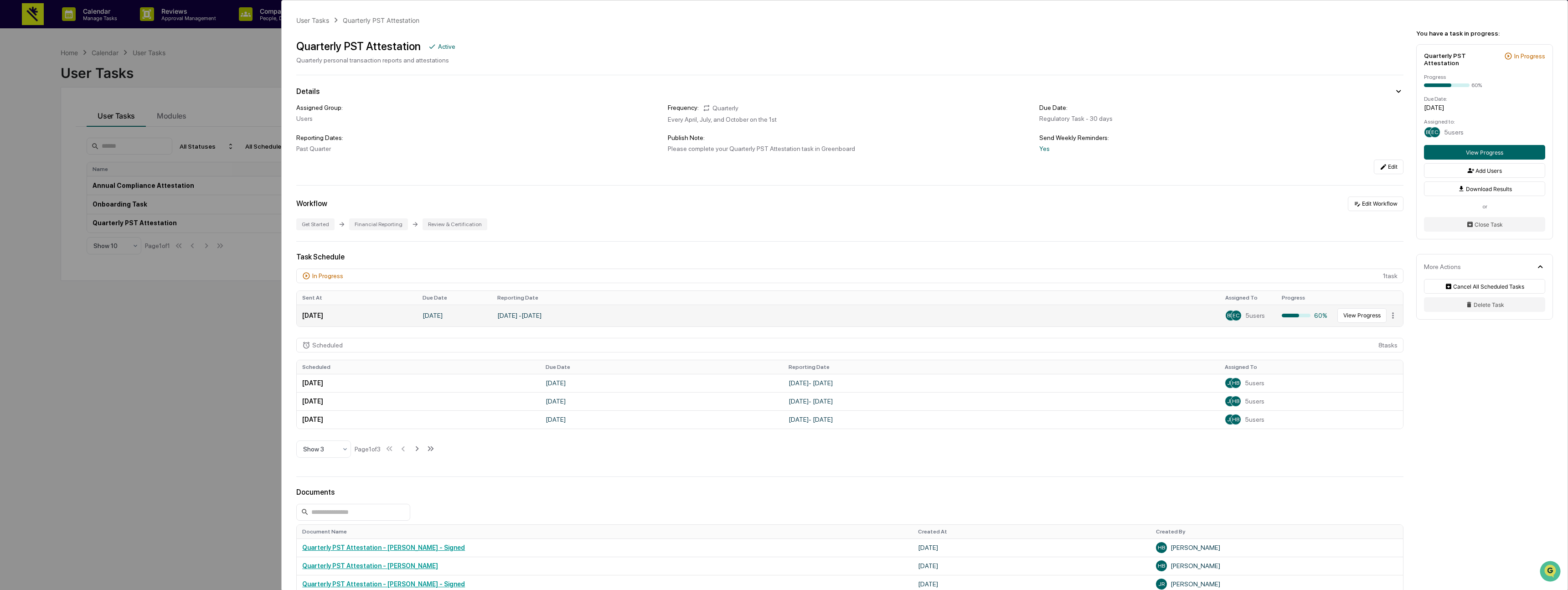
scroll to position [173, 0]
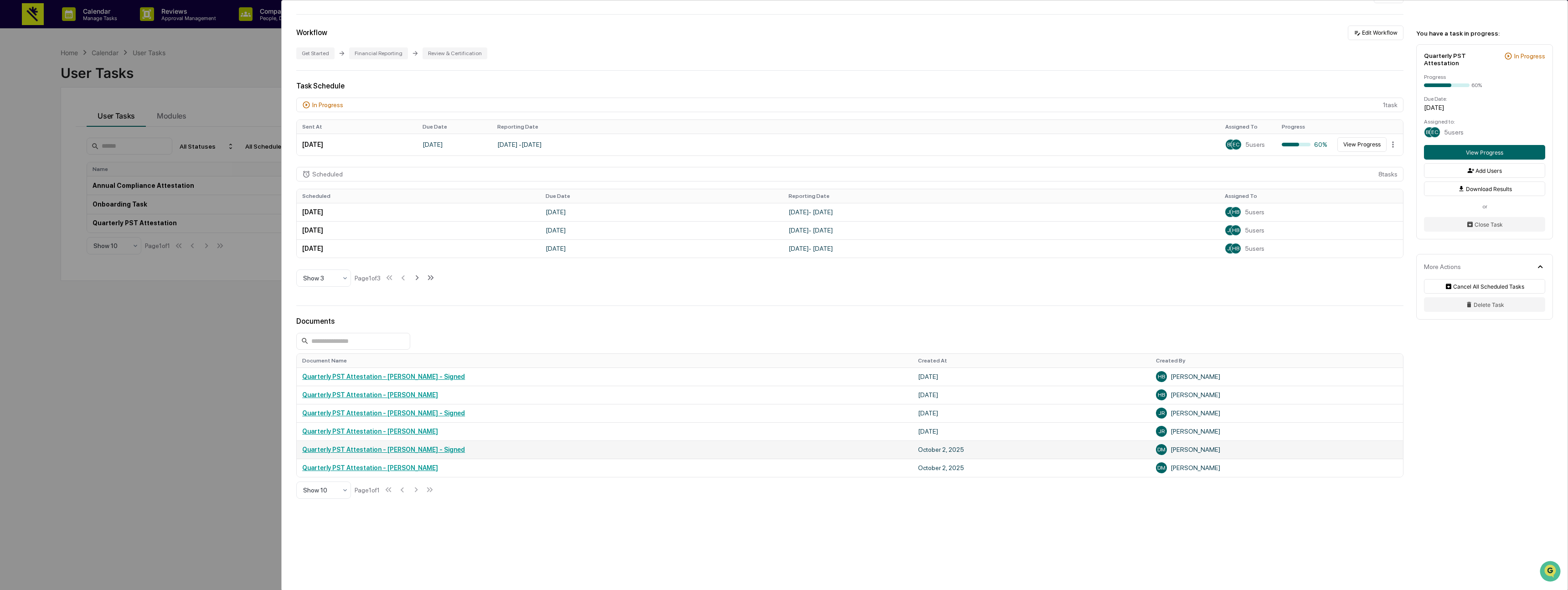
click at [375, 448] on link "Quarterly PST Attestation - [PERSON_NAME] - Signed" at bounding box center [383, 449] width 163 height 7
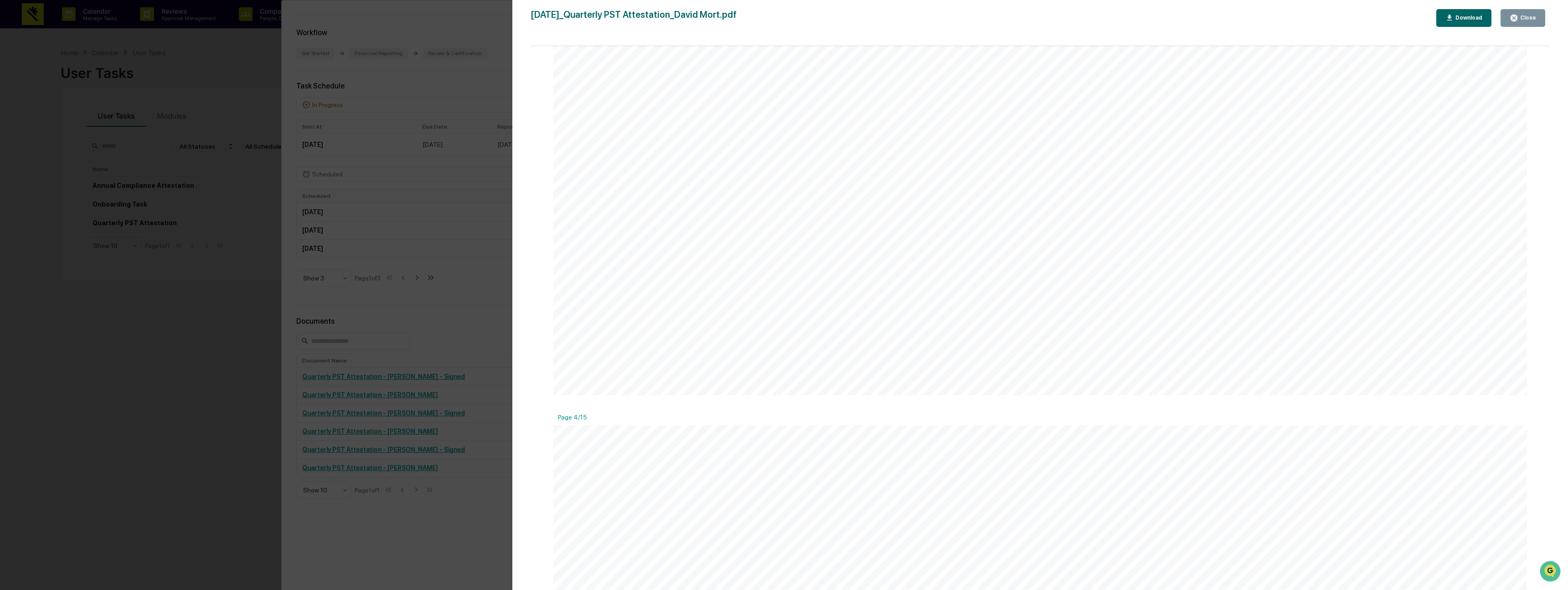
scroll to position [3861, 0]
click at [481, 86] on div "Version History [DATE] 05:36 PM [PERSON_NAME] [DATE]_Quarterly PST Attestation_…" at bounding box center [784, 295] width 1568 height 590
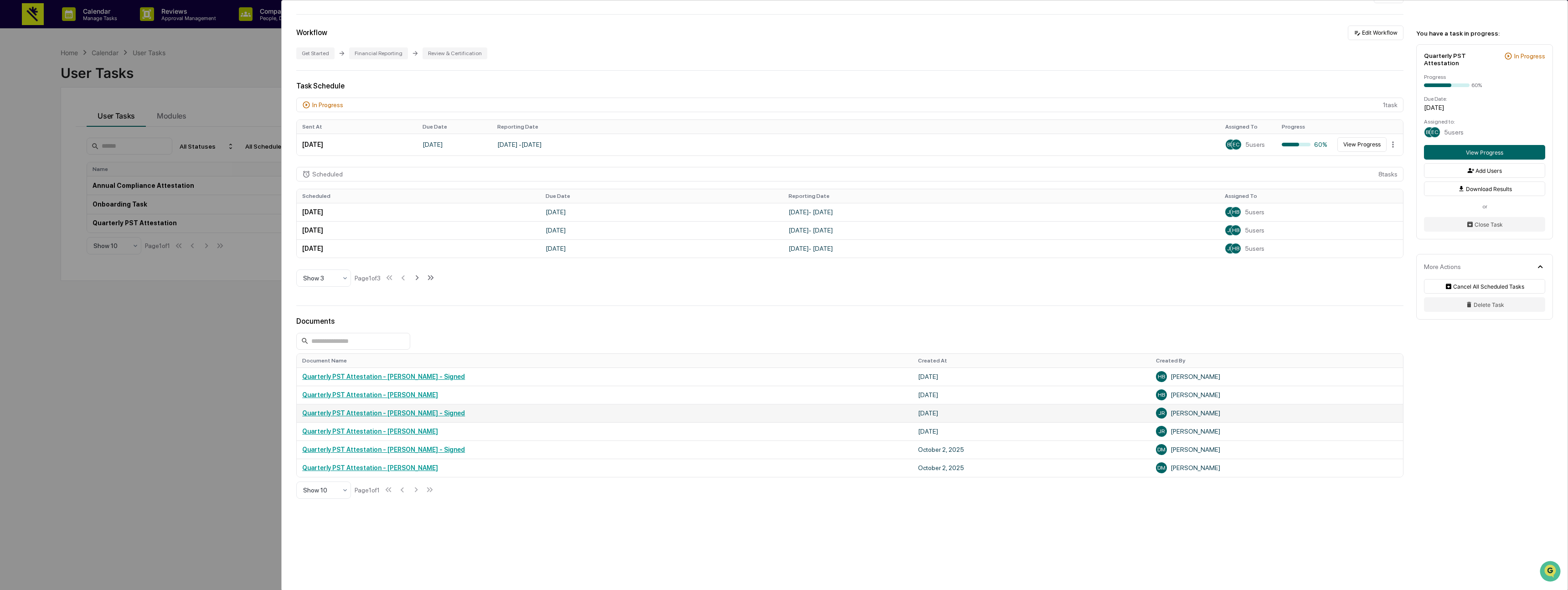
click at [388, 414] on link "Quarterly PST Attestation - [PERSON_NAME] - Signed" at bounding box center [383, 413] width 163 height 7
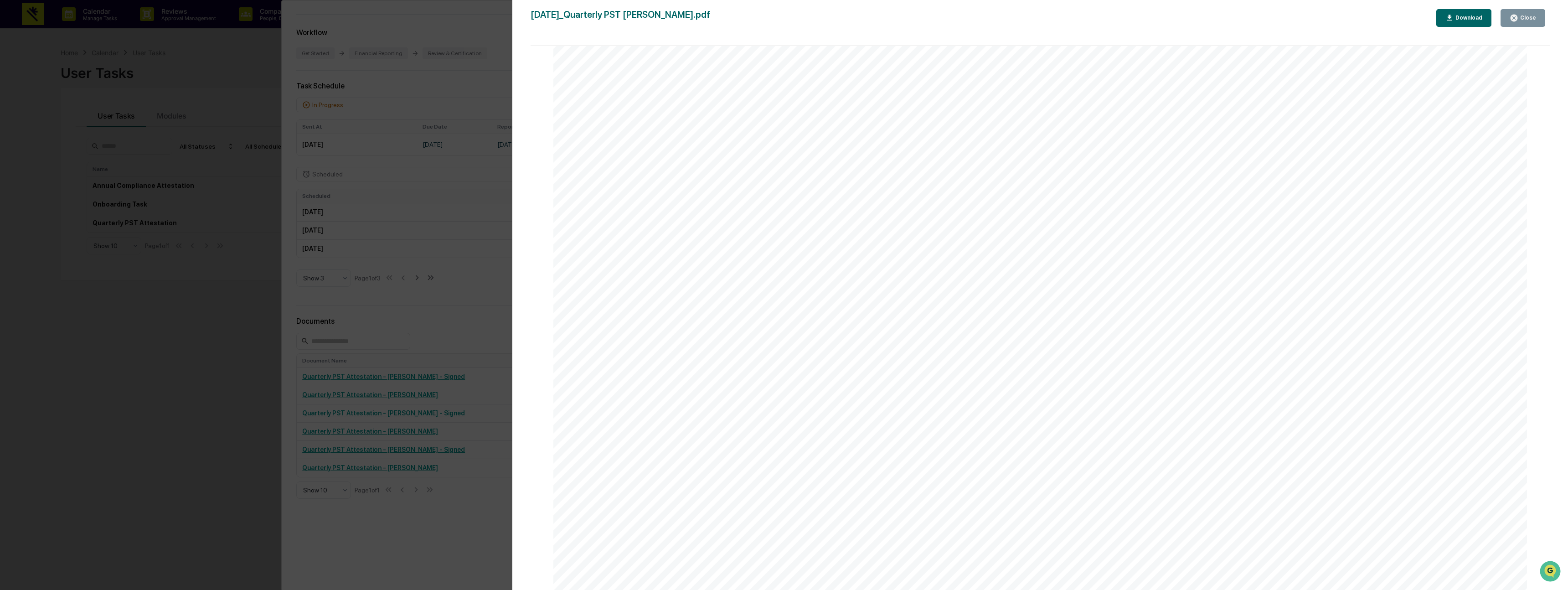
scroll to position [12906, 0]
click at [514, 132] on div "Version History 10/08/2025, 02:10 PM Jay Reinemann 2025-10-08_Quarterly PST Att…" at bounding box center [1041, 304] width 1056 height 609
click at [494, 130] on div "Version History 10/08/2025, 02:10 PM Jay Reinemann 2025-10-08_Quarterly PST Att…" at bounding box center [784, 295] width 1568 height 590
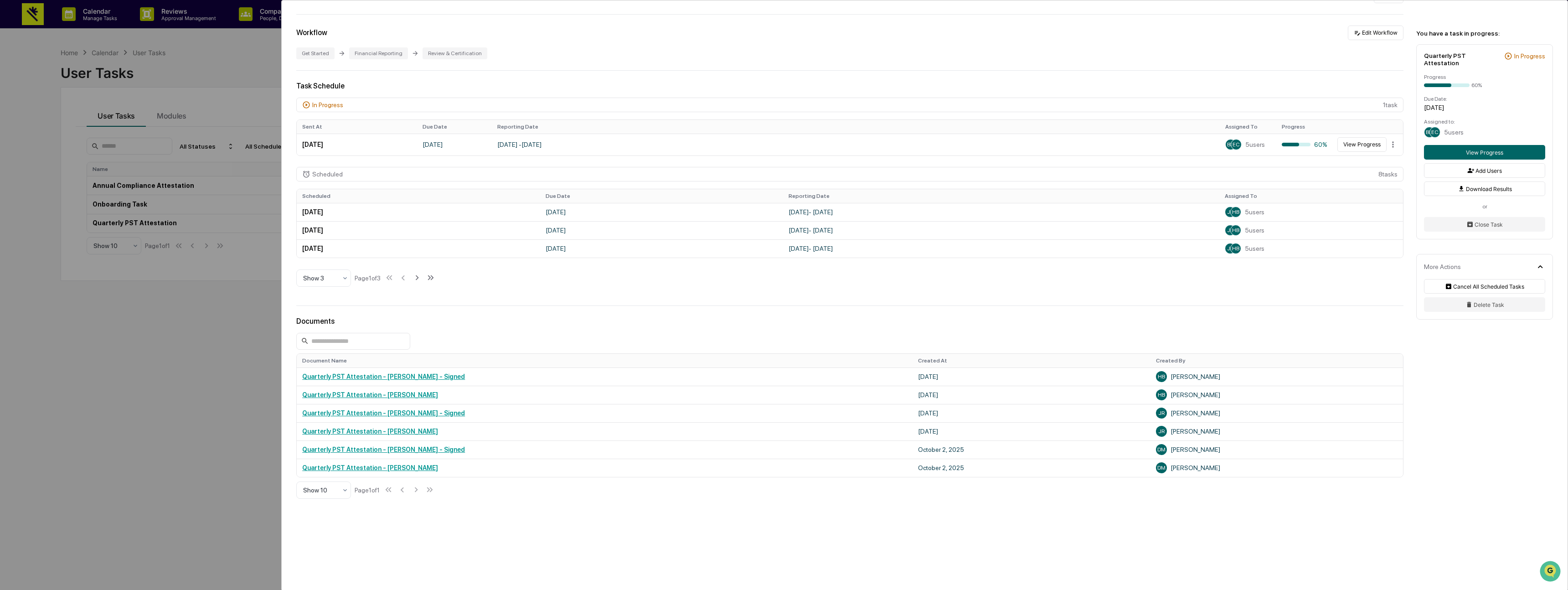
click at [236, 411] on div "User Tasks Quarterly PST Attestation Quarterly PST Attestation Active Quarterly…" at bounding box center [784, 295] width 1568 height 590
